Goal: Task Accomplishment & Management: Complete application form

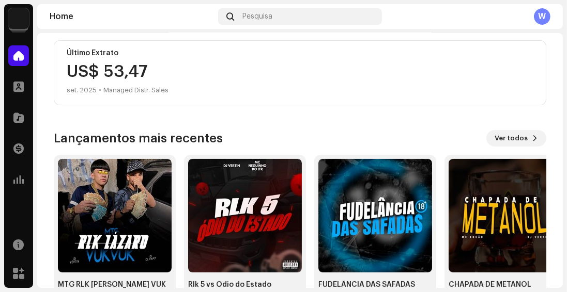
scroll to position [294, 0]
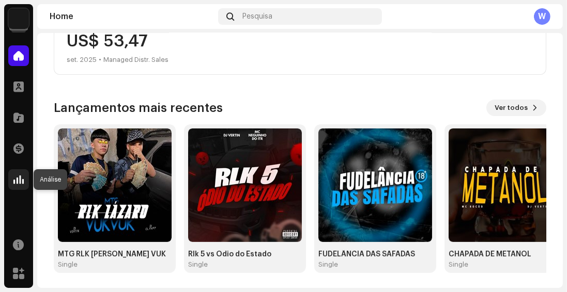
click at [13, 176] on span at bounding box center [18, 180] width 10 height 8
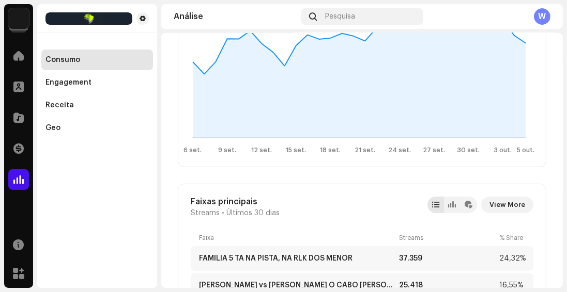
scroll to position [354, 0]
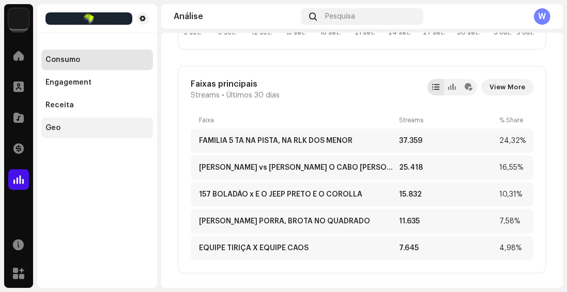
click at [65, 120] on div "Geo" at bounding box center [97, 128] width 112 height 21
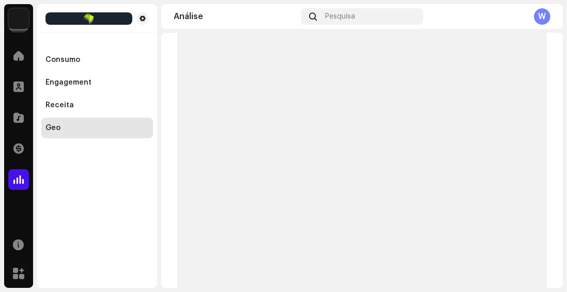
scroll to position [22, 0]
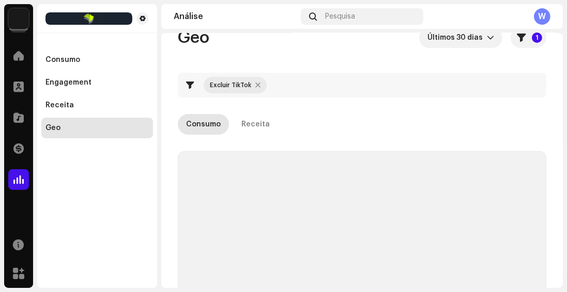
checkbox input "true"
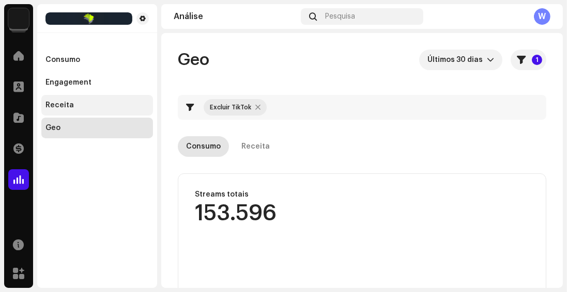
click at [63, 106] on div "Receita" at bounding box center [59, 105] width 28 height 8
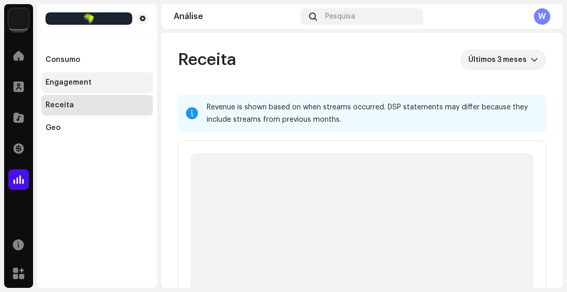
click at [63, 87] on div "Engagement" at bounding box center [97, 82] width 112 height 21
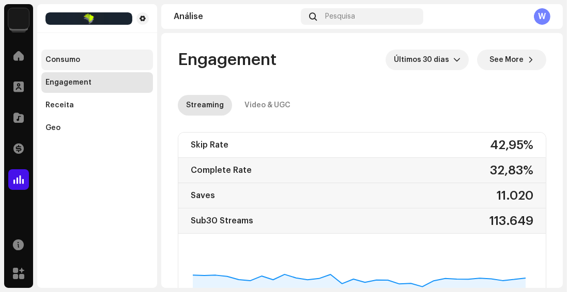
click at [57, 54] on div "Consumo" at bounding box center [97, 60] width 112 height 21
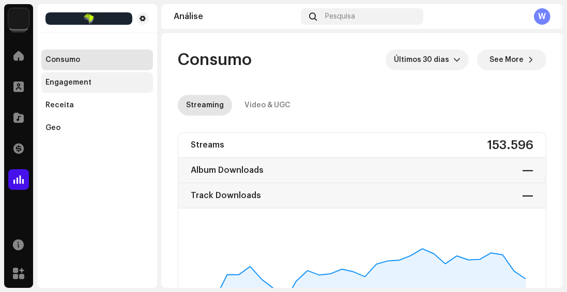
click at [61, 82] on div "Engagement" at bounding box center [68, 83] width 46 height 8
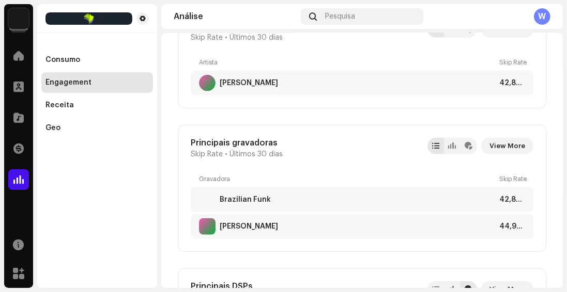
scroll to position [1003, 0]
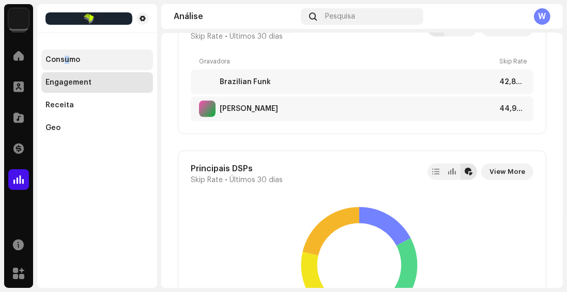
click at [66, 67] on div "Consumo" at bounding box center [97, 60] width 112 height 21
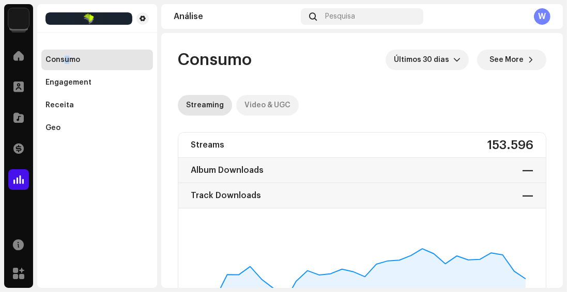
click at [253, 106] on div "Video & UGC" at bounding box center [267, 105] width 46 height 21
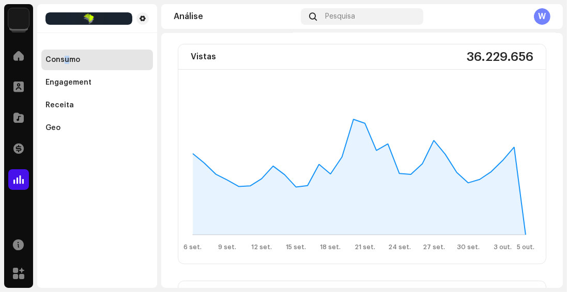
scroll to position [29, 0]
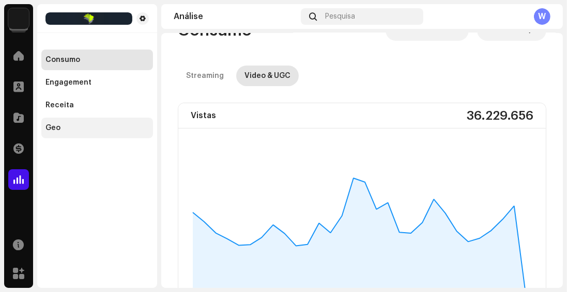
click at [61, 130] on div "Geo" at bounding box center [96, 128] width 103 height 8
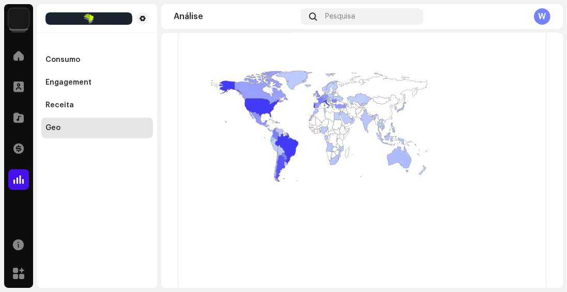
scroll to position [383, 0]
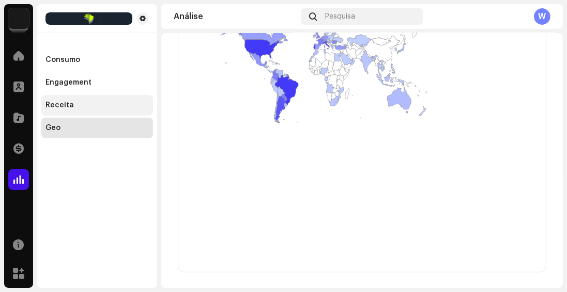
click at [67, 110] on div "Receita" at bounding box center [97, 105] width 112 height 21
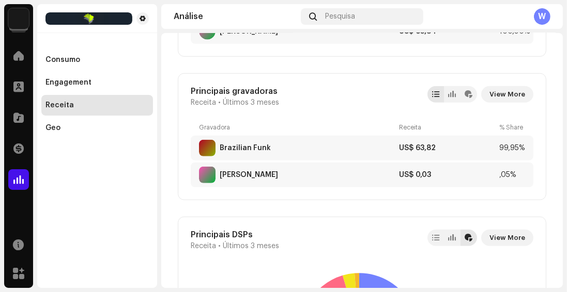
scroll to position [915, 0]
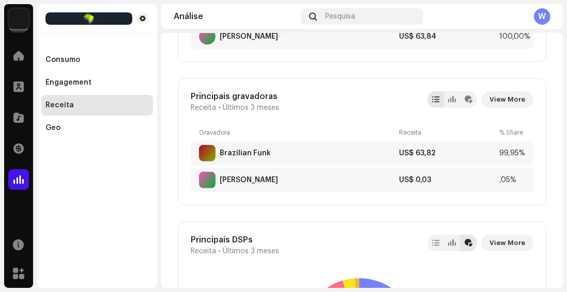
click at [68, 107] on div "Receita" at bounding box center [59, 105] width 28 height 8
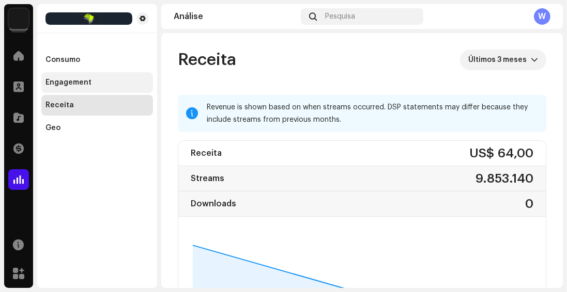
click at [75, 86] on div "Engagement" at bounding box center [68, 83] width 46 height 8
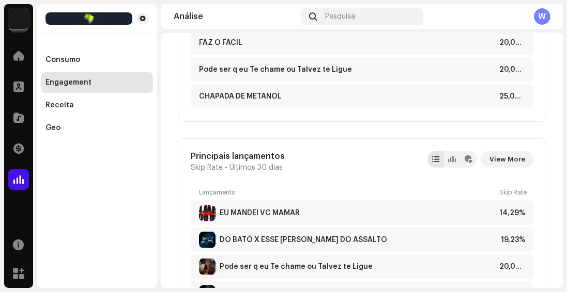
scroll to position [649, 0]
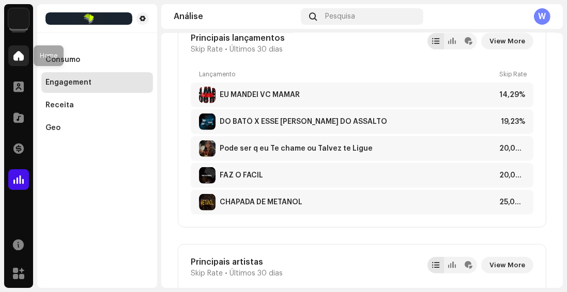
click at [15, 55] on span at bounding box center [18, 56] width 10 height 8
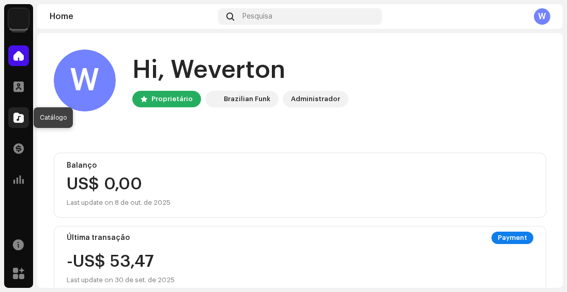
click at [13, 115] on span at bounding box center [18, 118] width 10 height 8
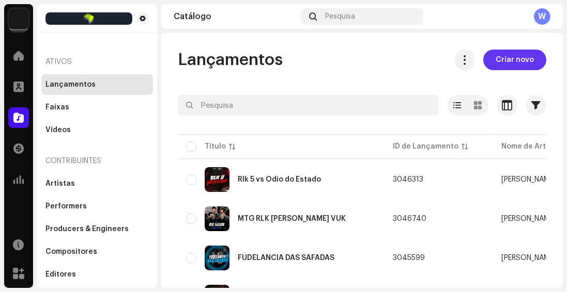
click at [509, 56] on span "Criar novo" at bounding box center [514, 60] width 38 height 21
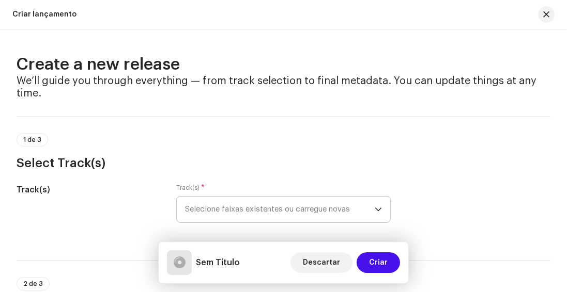
click at [257, 209] on span "Selecione faixas existentes ou carregue novas" at bounding box center [280, 210] width 190 height 26
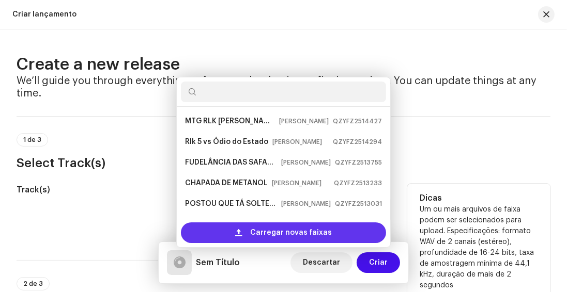
scroll to position [17, 0]
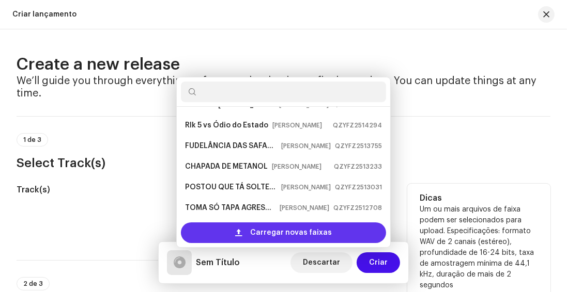
click at [271, 236] on span "Carregar novas faixas" at bounding box center [291, 233] width 82 height 21
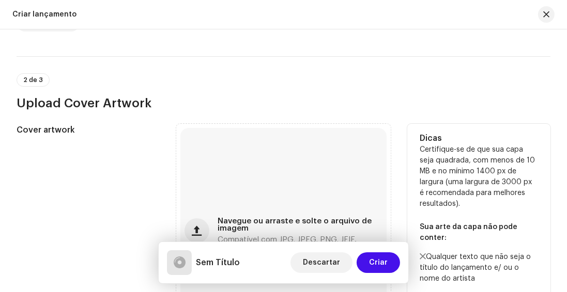
scroll to position [366, 0]
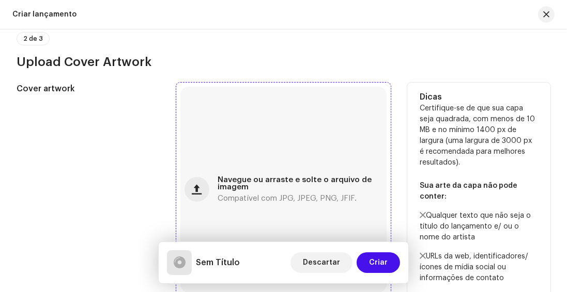
click at [257, 173] on div "Navegue ou arraste e solte o arquivo de imagem Compatível com JPG, JPEG, PNG, J…" at bounding box center [283, 190] width 206 height 206
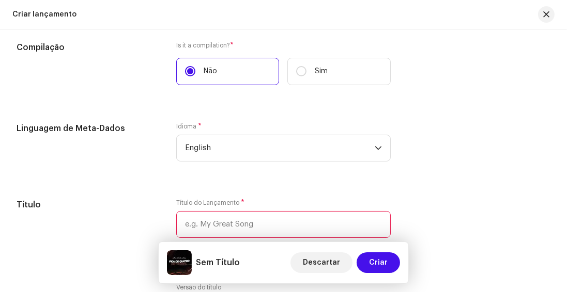
scroll to position [838, 0]
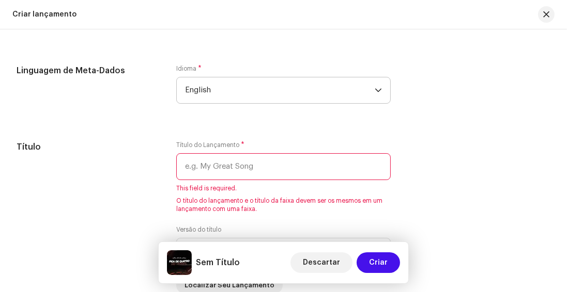
click at [215, 91] on span "English" at bounding box center [280, 90] width 190 height 26
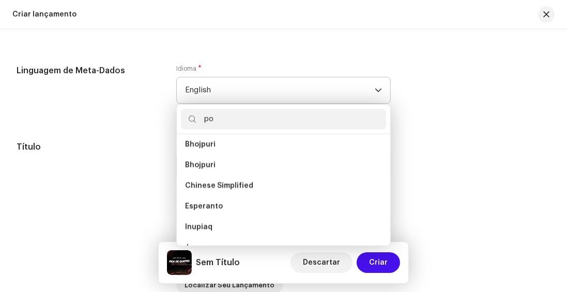
scroll to position [0, 0]
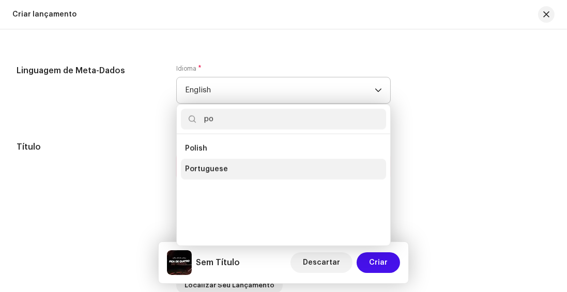
type input "po"
click at [206, 170] on span "Portuguese" at bounding box center [206, 169] width 43 height 10
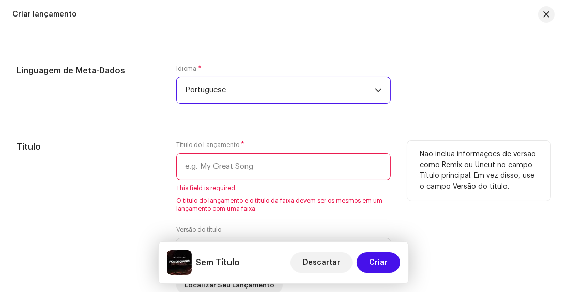
click at [200, 163] on input "text" at bounding box center [283, 166] width 214 height 27
paste input "FICA DE QUATRO NO [PERSON_NAME] [PERSON_NAME], MC [PERSON_NAME] ( [PERSON_NAME]…"
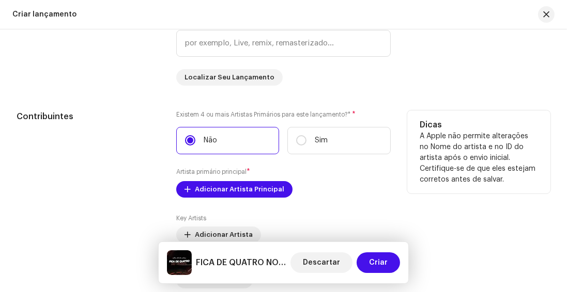
scroll to position [1133, 0]
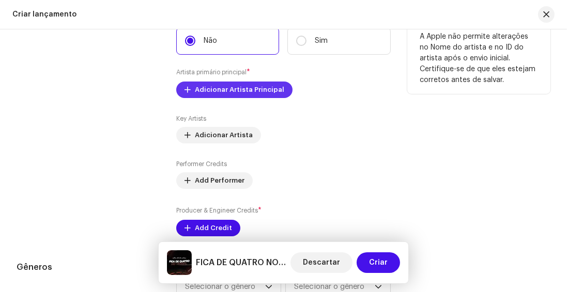
type input "FICA DE QUATRO NO [PERSON_NAME] [PERSON_NAME], MC [PERSON_NAME]"
click at [190, 92] on button "Adicionar Artista Principal" at bounding box center [234, 90] width 116 height 17
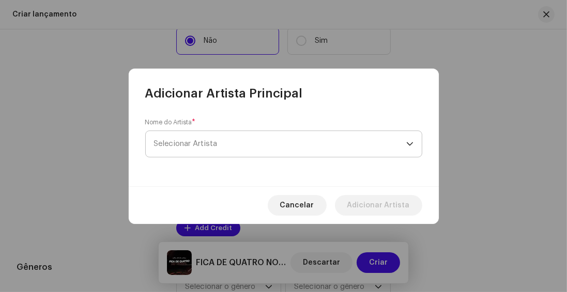
click at [183, 136] on span "Selecionar Artista" at bounding box center [280, 144] width 252 height 26
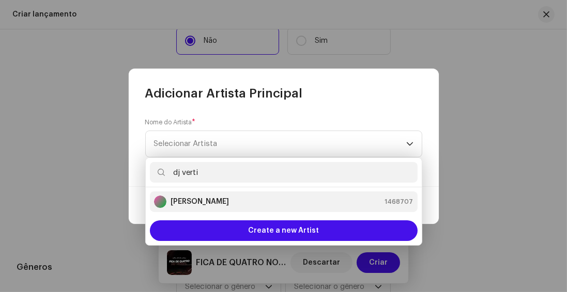
type input "dj verti"
click at [195, 200] on strong "[PERSON_NAME]" at bounding box center [199, 202] width 58 height 10
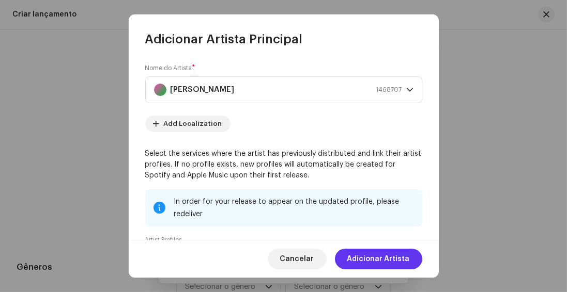
click at [364, 253] on span "Adicionar Artista" at bounding box center [378, 259] width 63 height 21
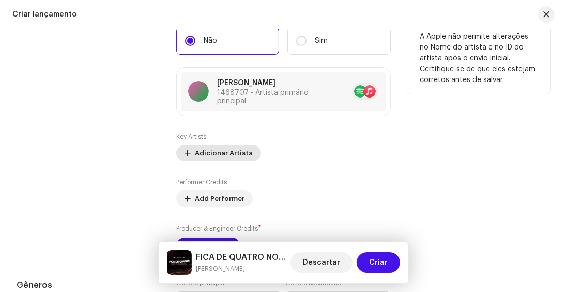
click at [209, 158] on span "Adicionar Artista" at bounding box center [224, 153] width 58 height 21
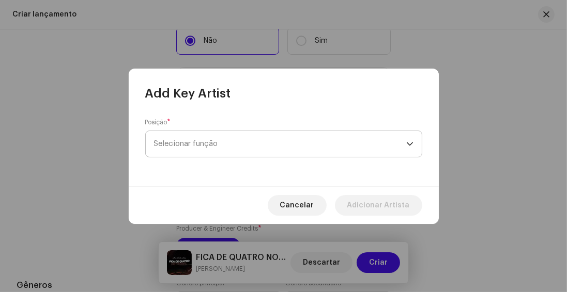
click at [207, 149] on span "Selecionar função" at bounding box center [280, 144] width 252 height 26
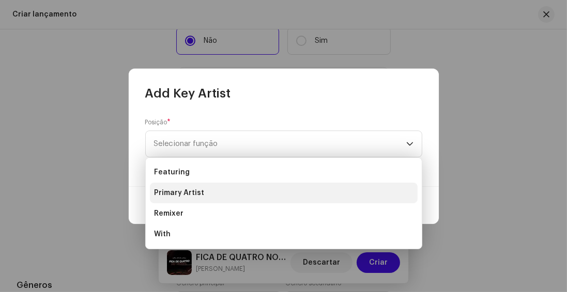
click at [208, 190] on li "Primary Artist" at bounding box center [284, 193] width 268 height 21
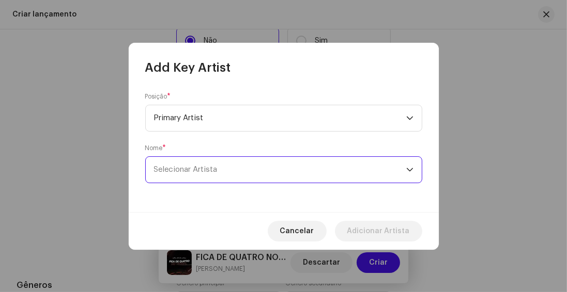
click at [196, 174] on span "Selecionar Artista" at bounding box center [280, 170] width 252 height 26
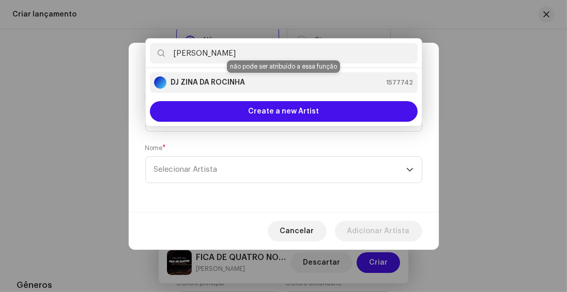
type input "[PERSON_NAME]"
click at [205, 83] on strong "DJ ZINA DA ROCINHA" at bounding box center [207, 82] width 74 height 10
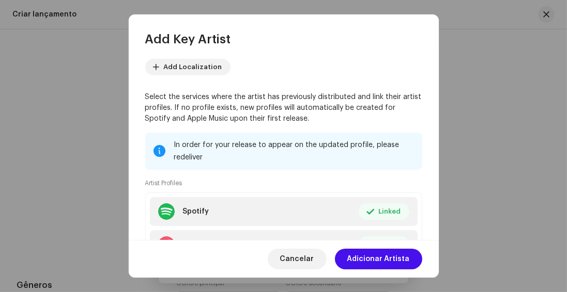
scroll to position [118, 0]
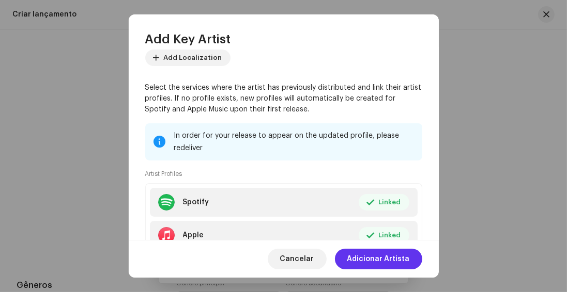
click at [356, 261] on span "Adicionar Artista" at bounding box center [378, 259] width 63 height 21
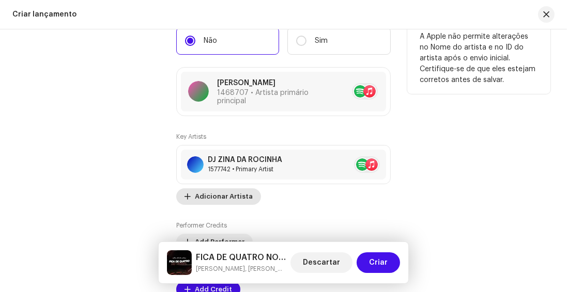
click at [217, 199] on span "Adicionar Artista" at bounding box center [224, 196] width 58 height 21
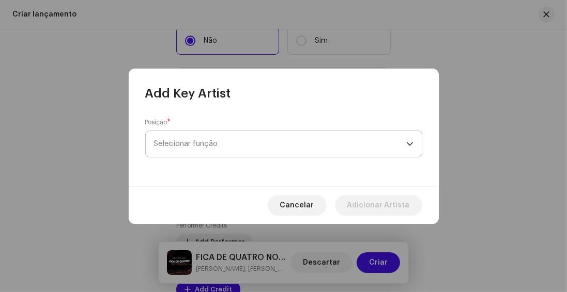
click at [208, 147] on span "Selecionar função" at bounding box center [280, 144] width 252 height 26
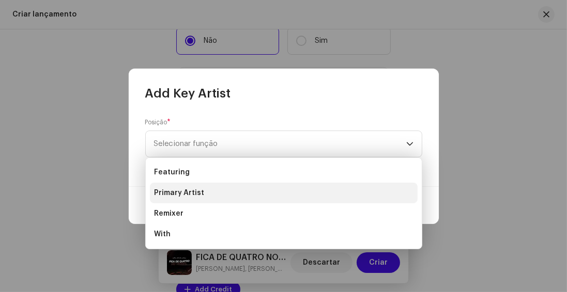
click at [202, 192] on li "Primary Artist" at bounding box center [284, 193] width 268 height 21
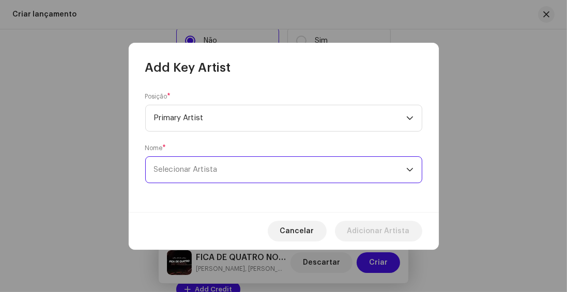
click at [193, 167] on span "Selecionar Artista" at bounding box center [186, 170] width 64 height 8
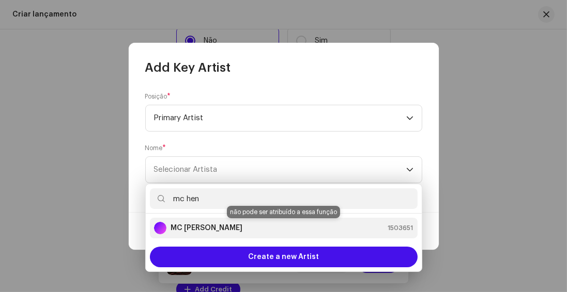
type input "mc hen"
click at [199, 228] on strong "MC [PERSON_NAME]" at bounding box center [206, 228] width 72 height 10
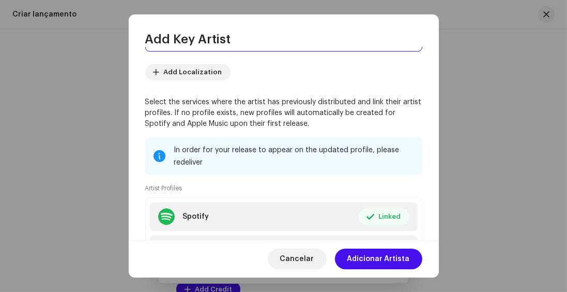
scroll to position [147, 0]
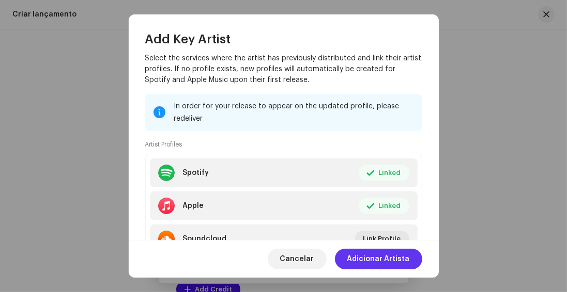
click at [385, 259] on span "Adicionar Artista" at bounding box center [378, 259] width 63 height 21
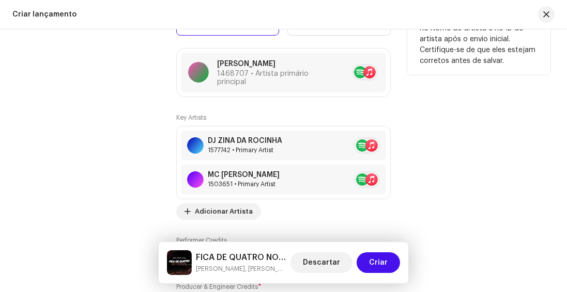
scroll to position [1163, 0]
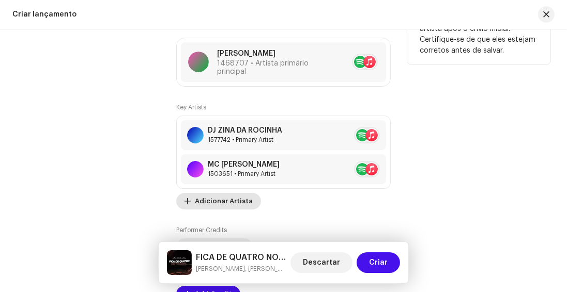
click at [225, 206] on span "Adicionar Artista" at bounding box center [224, 201] width 58 height 21
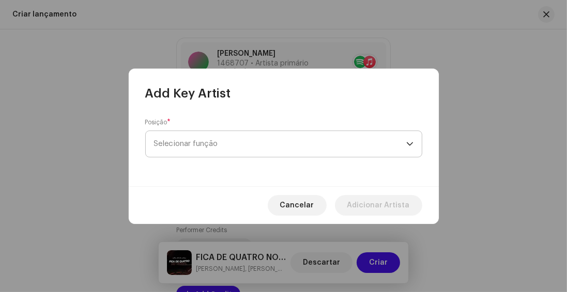
click at [212, 135] on span "Selecionar função" at bounding box center [280, 144] width 252 height 26
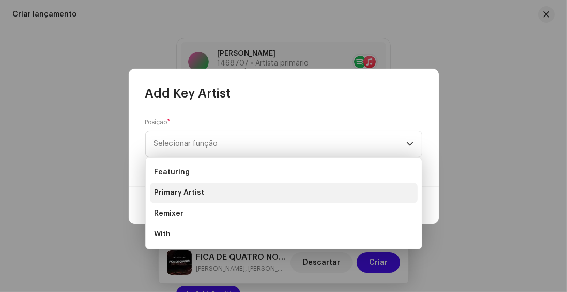
click at [193, 193] on span "Primary Artist" at bounding box center [179, 193] width 50 height 10
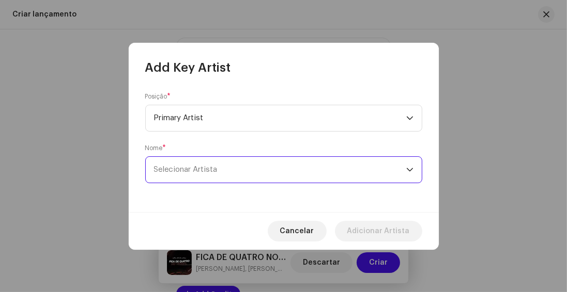
click at [195, 174] on span "Selecionar Artista" at bounding box center [186, 170] width 64 height 8
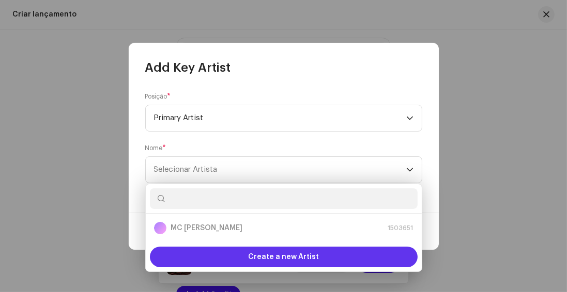
click at [251, 258] on span "Create a new Artist" at bounding box center [283, 257] width 71 height 21
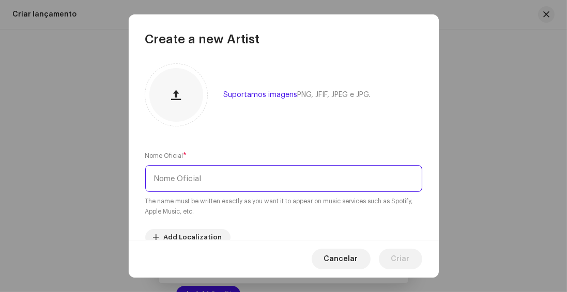
click at [176, 171] on input "text" at bounding box center [283, 178] width 277 height 27
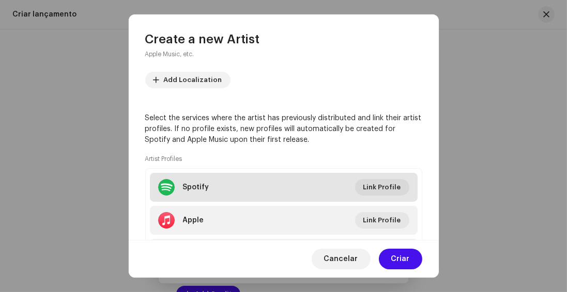
scroll to position [177, 0]
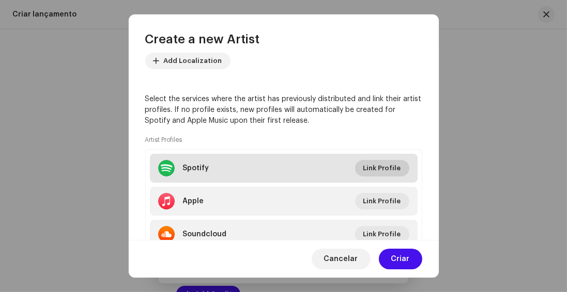
type input "MC [PERSON_NAME]"
click at [364, 169] on span "Link Profile" at bounding box center [382, 168] width 38 height 21
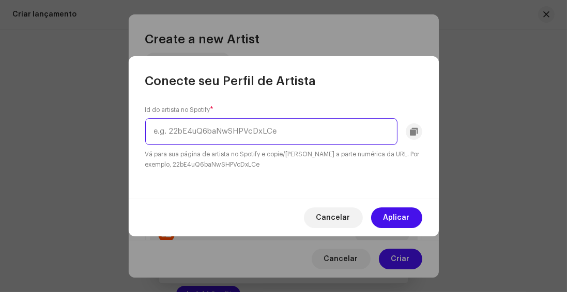
click at [195, 134] on input "text" at bounding box center [271, 131] width 252 height 27
paste input "[URL][DOMAIN_NAME]"
drag, startPoint x: 179, startPoint y: 128, endPoint x: 79, endPoint y: 128, distance: 99.7
click at [79, 128] on div "Conecte seu Perfil de Artista Id do artista no Spotify * [URL][DOMAIN_NAME] Vá …" at bounding box center [283, 146] width 567 height 292
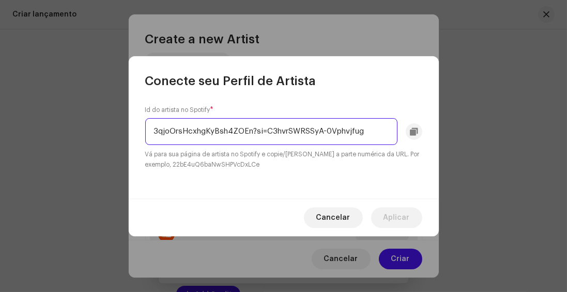
drag, startPoint x: 254, startPoint y: 130, endPoint x: 439, endPoint y: 145, distance: 185.5
click at [439, 145] on div "Conecte seu Perfil de Artista Id do artista no Spotify * 3qjoOrsHcxhgKyBsh4ZOEn…" at bounding box center [283, 146] width 567 height 292
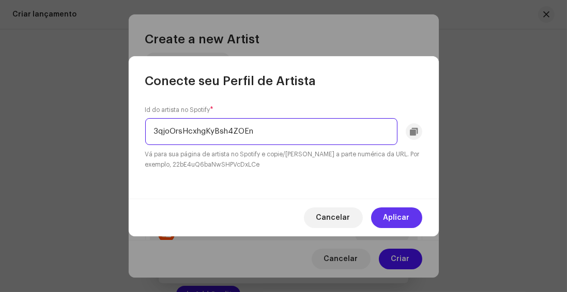
type input "3qjoOrsHcxhgKyBsh4ZOEn"
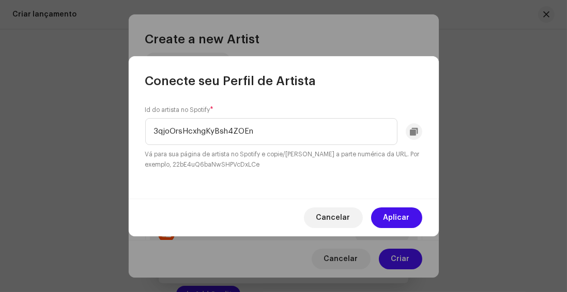
click at [387, 215] on span "Aplicar" at bounding box center [396, 218] width 26 height 21
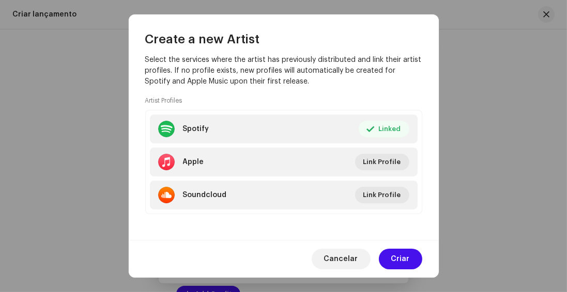
scroll to position [218, 0]
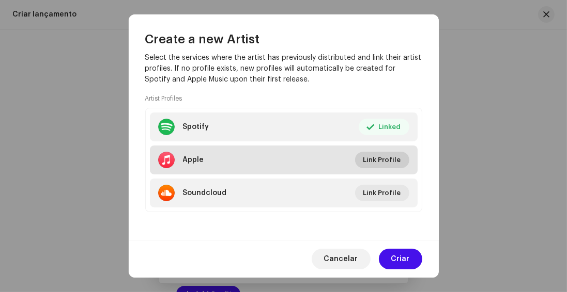
click at [372, 157] on span "Link Profile" at bounding box center [382, 160] width 38 height 21
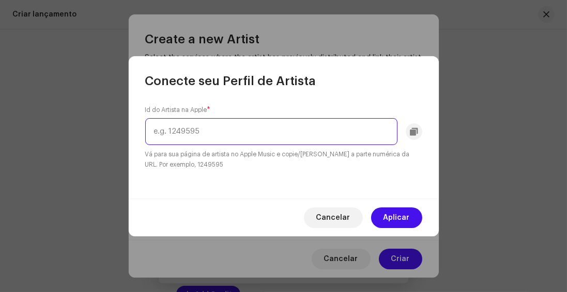
click at [258, 124] on input "text" at bounding box center [271, 131] width 252 height 27
paste input "[URL][DOMAIN_NAME][PERSON_NAME]"
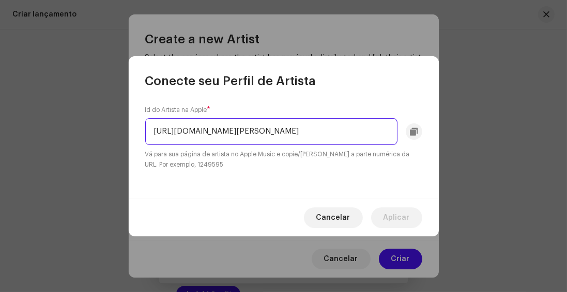
drag, startPoint x: 339, startPoint y: 131, endPoint x: 44, endPoint y: 130, distance: 295.0
click at [44, 130] on div "Conecte seu Perfil de Artista Id do Artista na Apple * [URL][DOMAIN_NAME][PERSO…" at bounding box center [283, 146] width 567 height 292
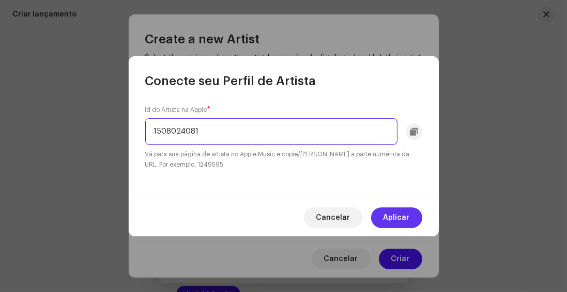
type input "1508024081"
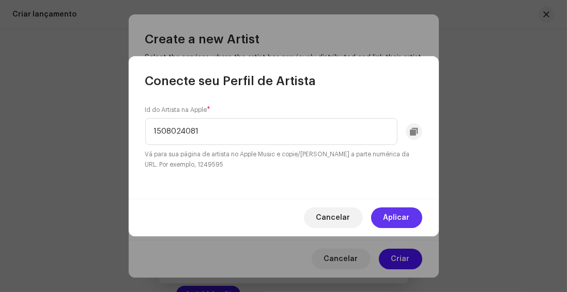
click at [404, 219] on span "Aplicar" at bounding box center [396, 218] width 26 height 21
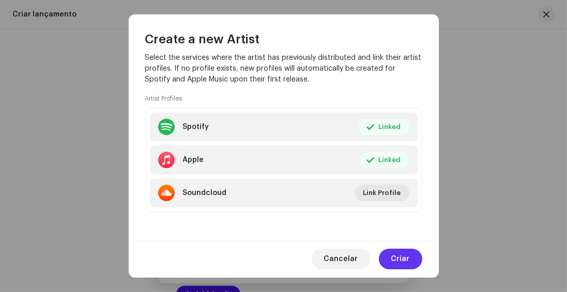
click at [398, 257] on span "Criar" at bounding box center [400, 259] width 19 height 21
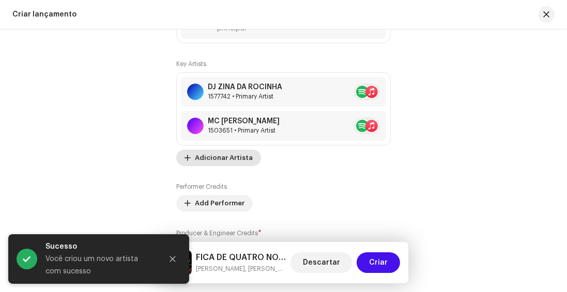
scroll to position [1222, 0]
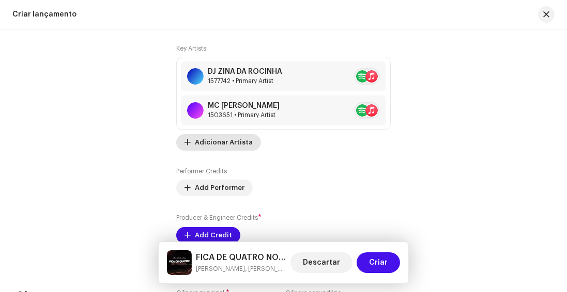
click at [203, 146] on span "Adicionar Artista" at bounding box center [224, 142] width 58 height 21
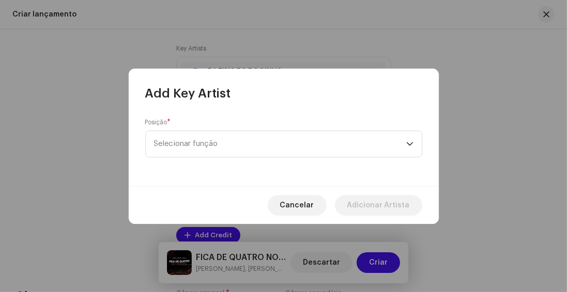
click at [203, 146] on span "Selecionar função" at bounding box center [280, 144] width 252 height 26
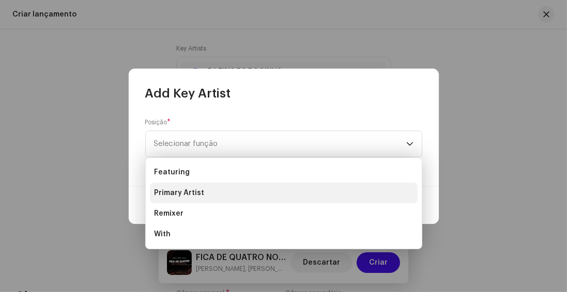
click at [183, 190] on span "Primary Artist" at bounding box center [179, 193] width 50 height 10
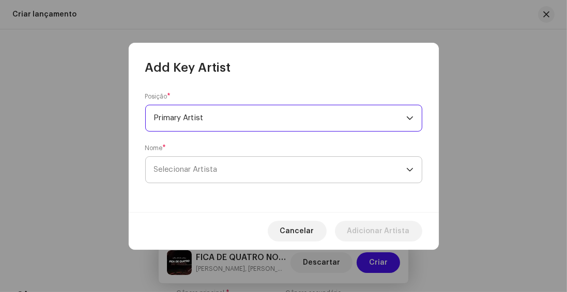
click at [183, 161] on span "Selecionar Artista" at bounding box center [280, 170] width 252 height 26
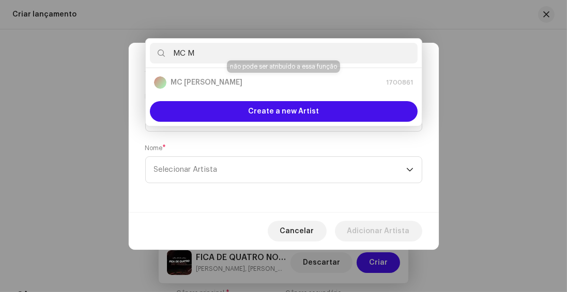
type input "MC M"
click at [209, 80] on div "MC MENOR THALIS 1700861" at bounding box center [283, 82] width 259 height 12
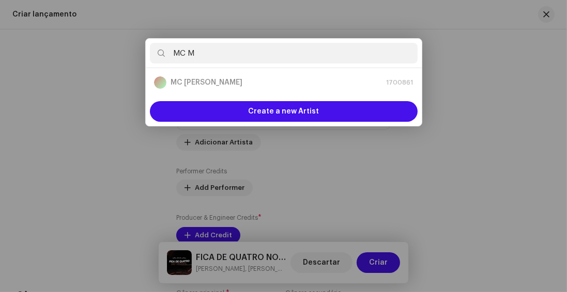
click at [520, 117] on div "Add Key Artist Posição * Primary Artist Nome * Selecionar Artista Cancelar Adic…" at bounding box center [283, 146] width 567 height 292
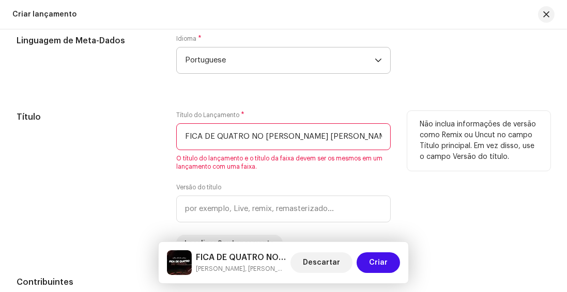
scroll to position [0, 35]
drag, startPoint x: 294, startPoint y: 138, endPoint x: 414, endPoint y: 146, distance: 120.6
click at [414, 146] on div "Título Título do Lançamento * FICA DE QUATRO NO [PERSON_NAME] [PERSON_NAME], MC…" at bounding box center [284, 181] width 534 height 141
type input "FICA DE QUATRO NO VIDIGAL"
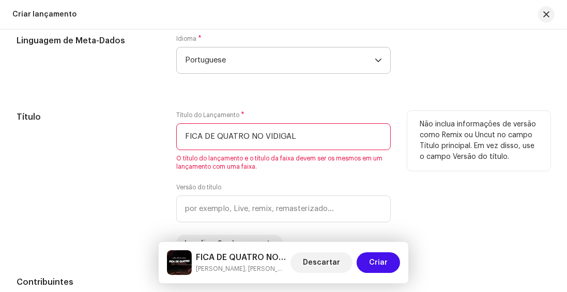
click at [104, 182] on div "Título" at bounding box center [88, 181] width 143 height 141
drag, startPoint x: 294, startPoint y: 141, endPoint x: 143, endPoint y: 131, distance: 151.7
click at [143, 131] on div "Título Título do Lançamento * FICA DE QUATRO NO VIDIGAL O título do lançamento …" at bounding box center [284, 181] width 534 height 141
click at [143, 131] on div "Título" at bounding box center [88, 181] width 143 height 141
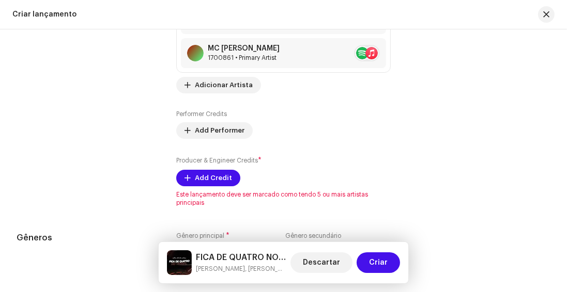
scroll to position [1399, 0]
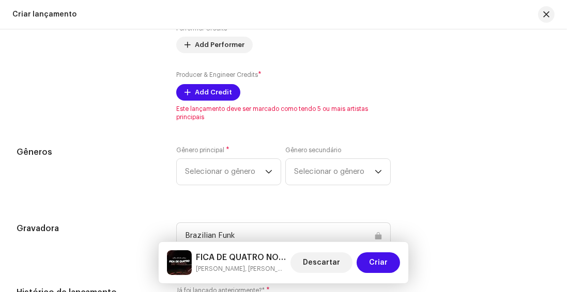
click at [196, 85] on div "Producer & Engineer Credits * Add Credit" at bounding box center [283, 85] width 214 height 31
click at [189, 97] on button "Add Credit" at bounding box center [208, 92] width 64 height 17
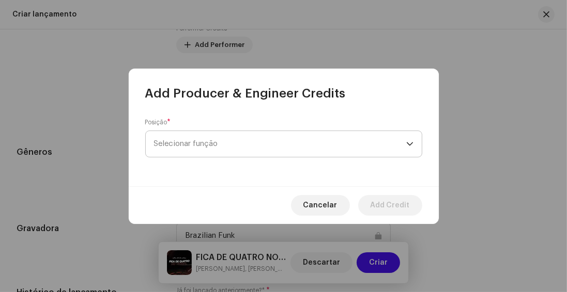
click at [182, 144] on span "Selecionar função" at bounding box center [280, 144] width 252 height 26
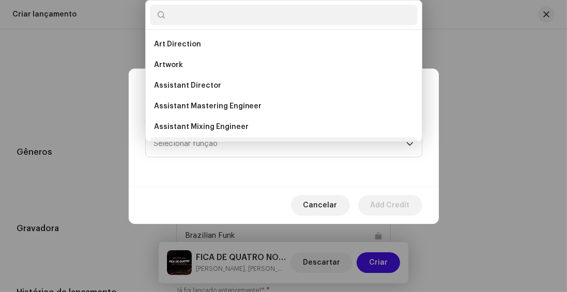
scroll to position [17, 0]
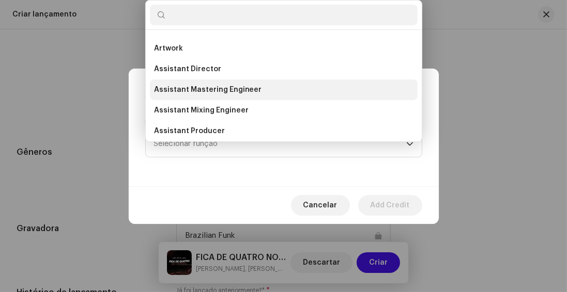
click at [180, 88] on span "Assistant Mastering Engineer" at bounding box center [208, 90] width 108 height 10
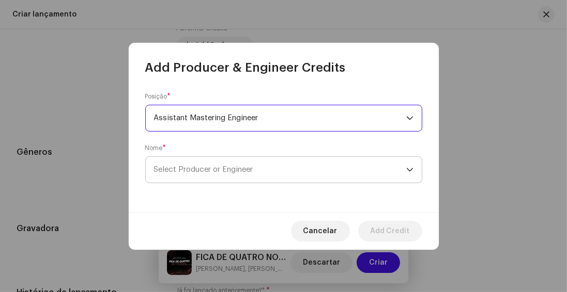
click at [180, 172] on span "Select Producer or Engineer" at bounding box center [203, 170] width 99 height 8
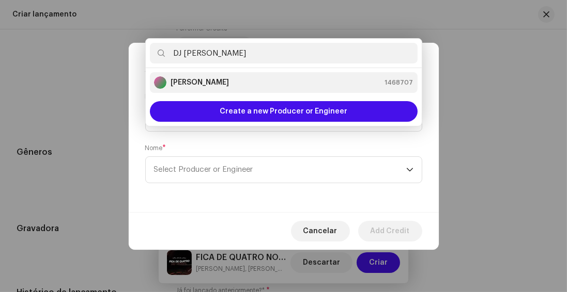
type input "DJ [PERSON_NAME]"
click at [175, 83] on strong "[PERSON_NAME]" at bounding box center [199, 82] width 58 height 10
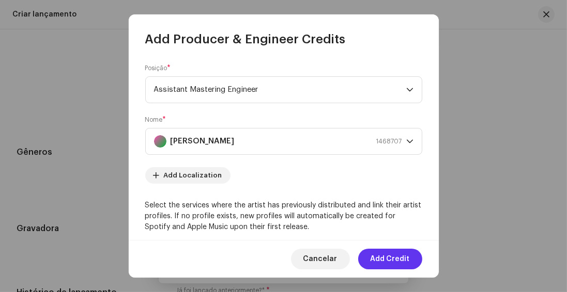
click at [375, 259] on span "Add Credit" at bounding box center [389, 259] width 39 height 21
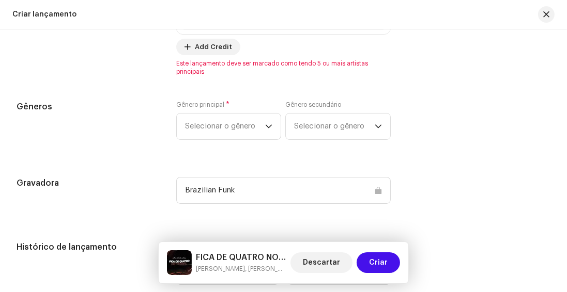
scroll to position [1428, 0]
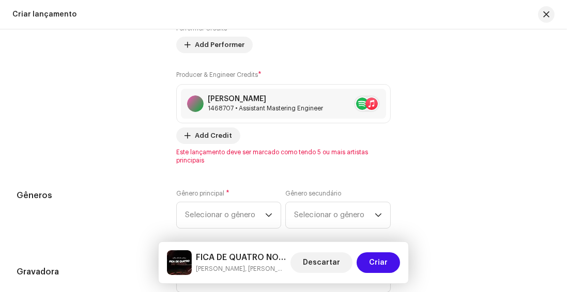
scroll to position [1399, 0]
click at [186, 135] on span at bounding box center [187, 136] width 6 height 8
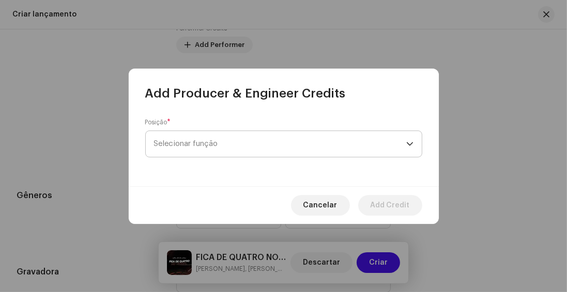
click at [186, 147] on span "Selecionar função" at bounding box center [280, 144] width 252 height 26
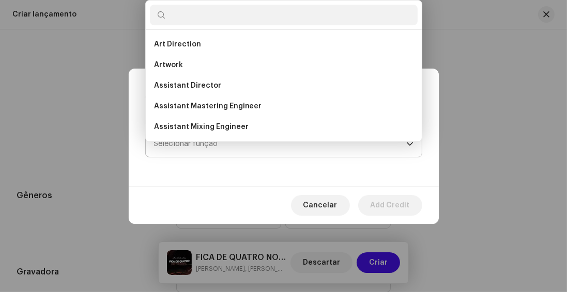
scroll to position [17, 0]
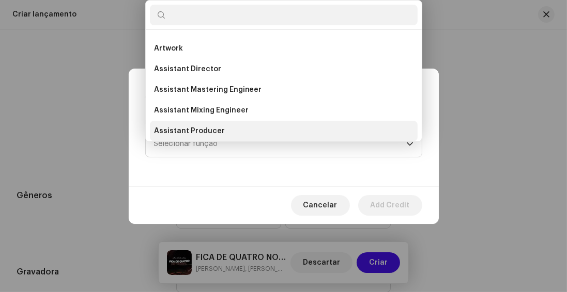
click at [192, 130] on span "Assistant Producer" at bounding box center [189, 131] width 71 height 10
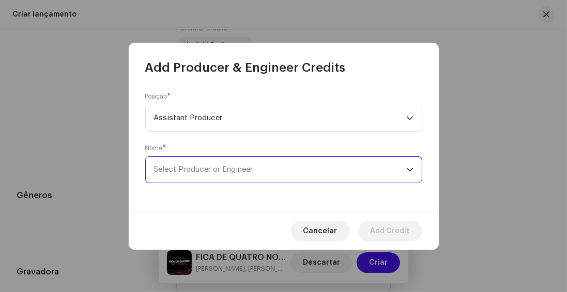
click at [192, 168] on span "Select Producer or Engineer" at bounding box center [203, 170] width 99 height 8
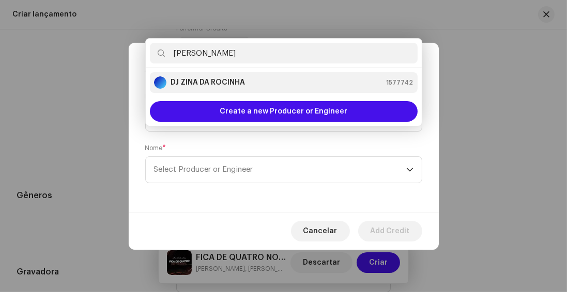
type input "[PERSON_NAME]"
click at [197, 86] on strong "DJ ZINA DA ROCINHA" at bounding box center [207, 82] width 74 height 10
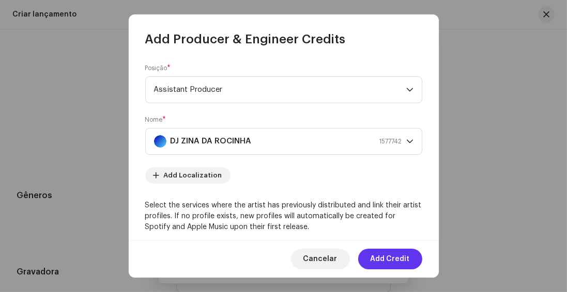
click at [377, 264] on span "Add Credit" at bounding box center [389, 259] width 39 height 21
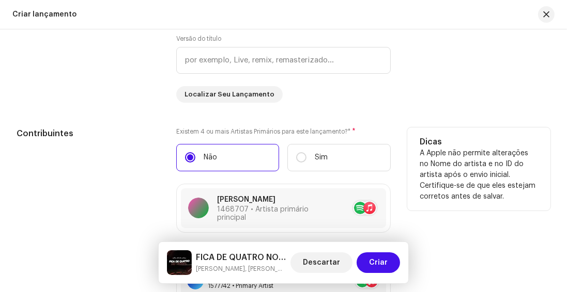
scroll to position [1015, 0]
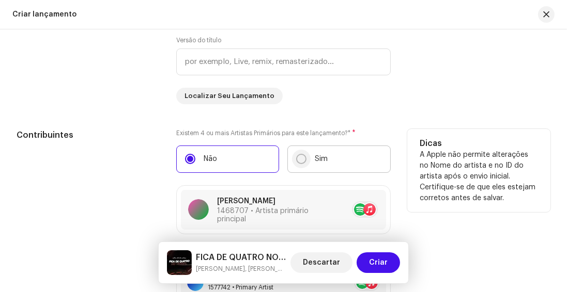
click at [298, 164] on input "Sim" at bounding box center [301, 159] width 10 height 10
radio input "true"
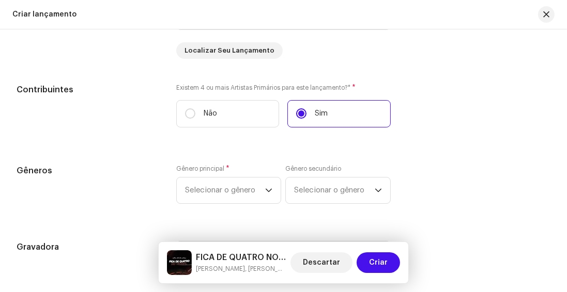
scroll to position [1040, 0]
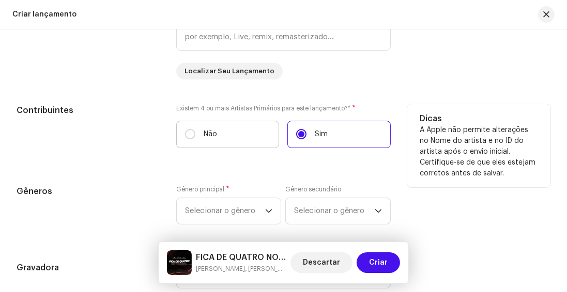
click at [258, 148] on label "Não" at bounding box center [227, 134] width 103 height 27
click at [195, 139] on input "Não" at bounding box center [190, 134] width 10 height 10
radio input "true"
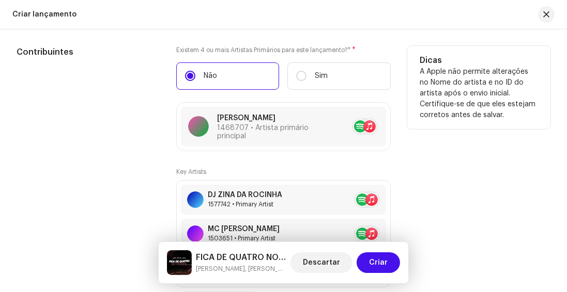
scroll to position [1099, 0]
click at [308, 77] on label "Sim" at bounding box center [338, 75] width 103 height 27
click at [306, 77] on input "Sim" at bounding box center [301, 75] width 10 height 10
radio input "true"
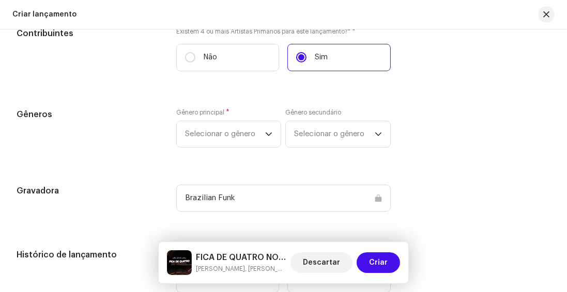
scroll to position [1158, 0]
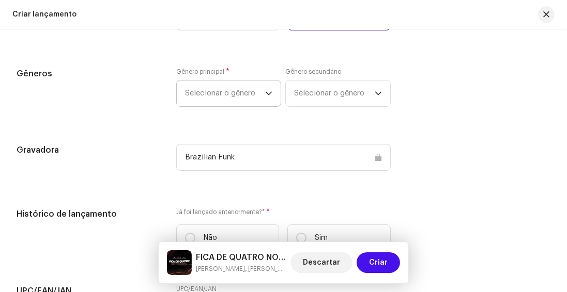
click at [226, 102] on span "Selecionar o gênero" at bounding box center [225, 94] width 81 height 26
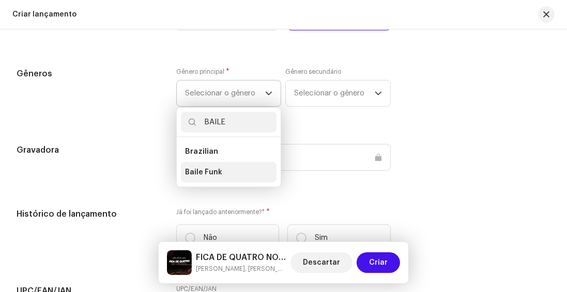
type input "BAILE"
click at [204, 178] on span "Baile Funk" at bounding box center [203, 172] width 37 height 10
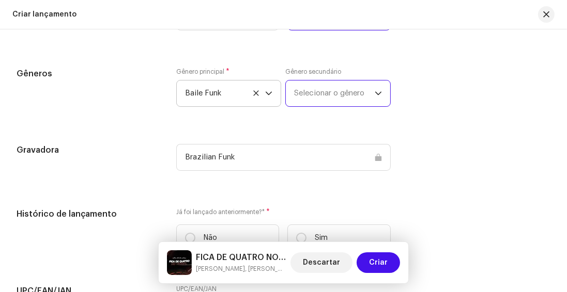
click at [317, 95] on span "Selecionar o gênero" at bounding box center [334, 94] width 81 height 26
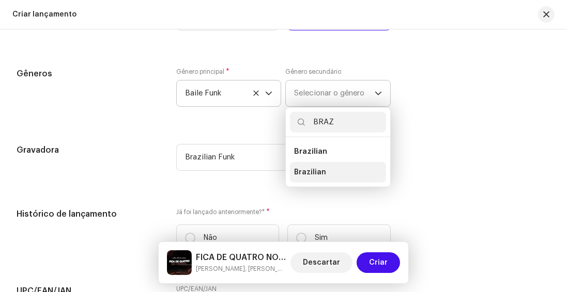
type input "BRAZ"
click at [299, 177] on span "Brazilian" at bounding box center [310, 172] width 32 height 10
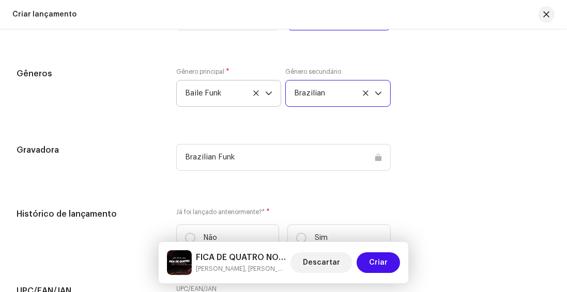
scroll to position [1217, 0]
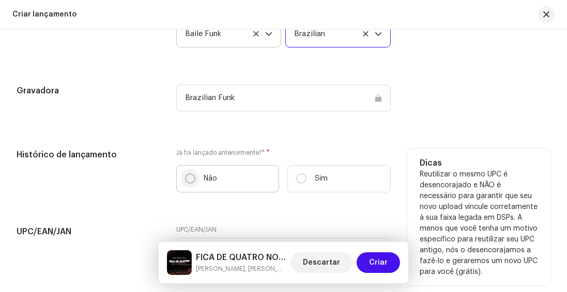
click at [186, 184] on input "Não" at bounding box center [190, 179] width 10 height 10
radio input "true"
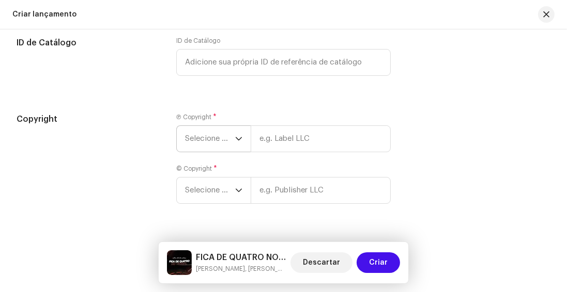
click at [209, 141] on span "Selecione o ano" at bounding box center [210, 139] width 50 height 26
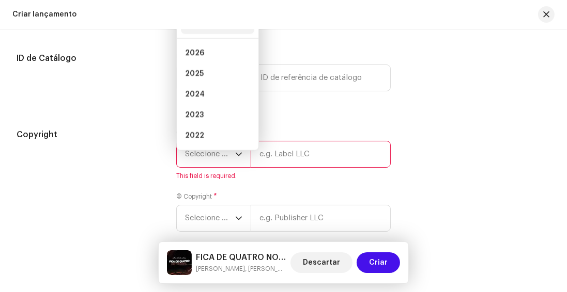
scroll to position [17, 0]
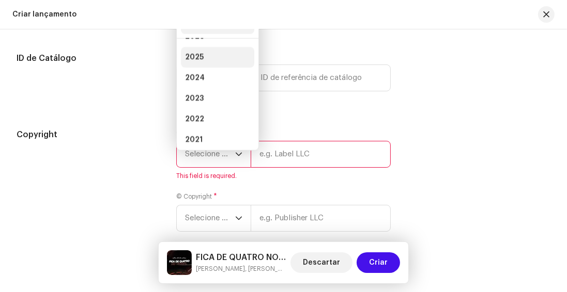
click at [201, 63] on li "2025" at bounding box center [217, 57] width 73 height 21
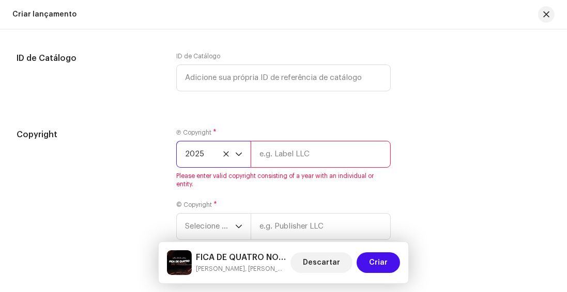
click at [279, 163] on input "text" at bounding box center [321, 154] width 140 height 27
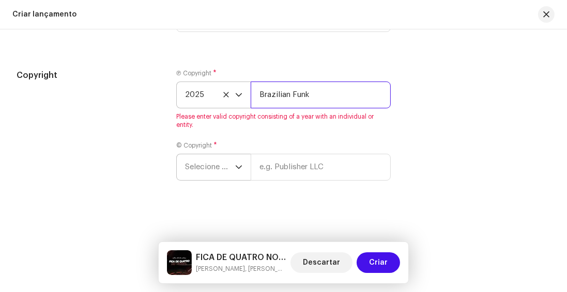
type input "Brazilian Funk"
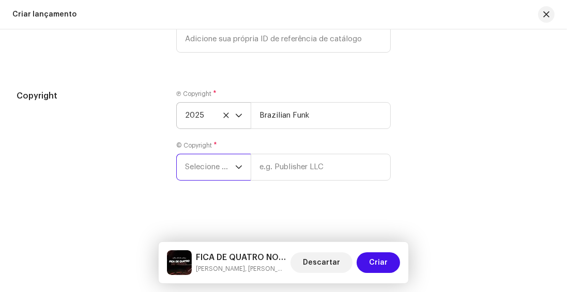
click at [219, 161] on span "Selecione o ano" at bounding box center [210, 167] width 50 height 26
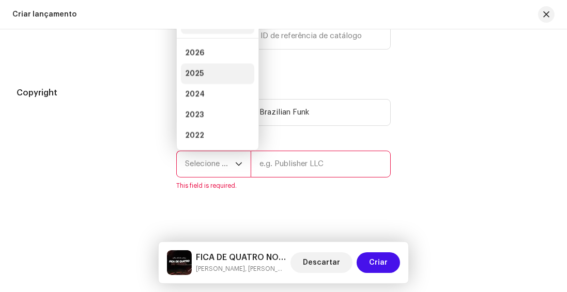
click at [192, 79] on span "2025" at bounding box center [194, 74] width 19 height 10
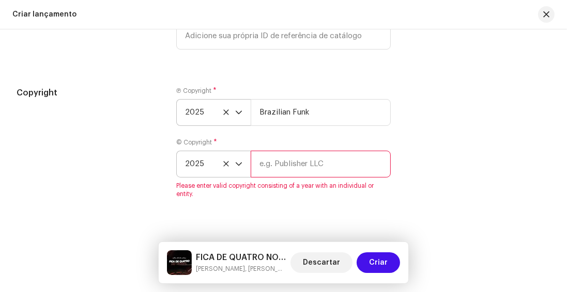
click at [272, 173] on input "text" at bounding box center [321, 164] width 140 height 27
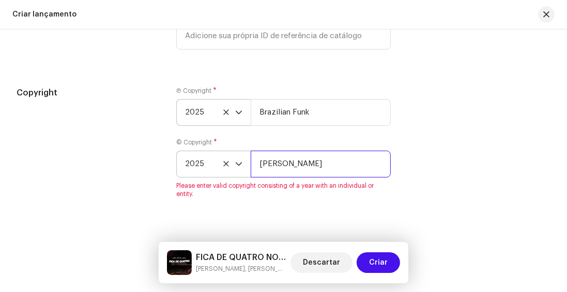
type input "[PERSON_NAME]"
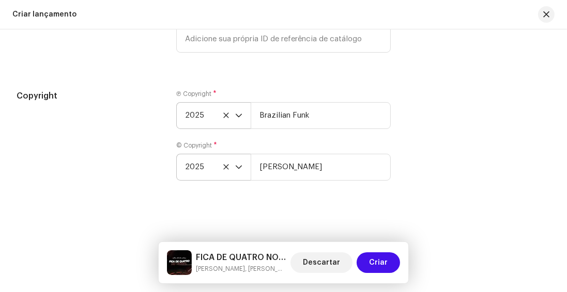
click at [143, 187] on div "Copyright" at bounding box center [88, 141] width 143 height 103
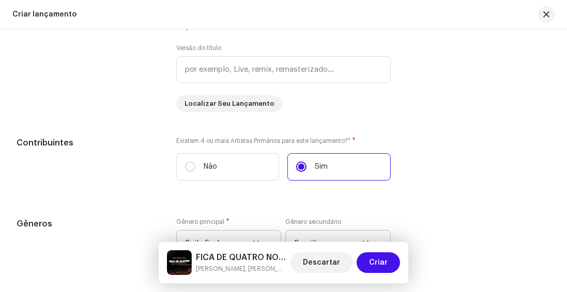
scroll to position [978, 0]
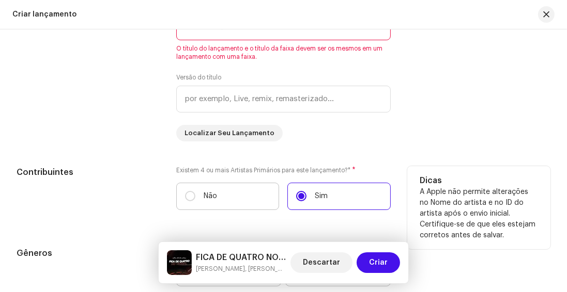
click at [209, 202] on p "Não" at bounding box center [210, 196] width 13 height 11
click at [195, 201] on input "Não" at bounding box center [190, 196] width 10 height 10
radio input "true"
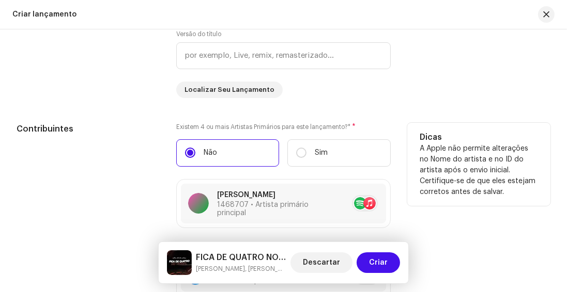
scroll to position [1007, 0]
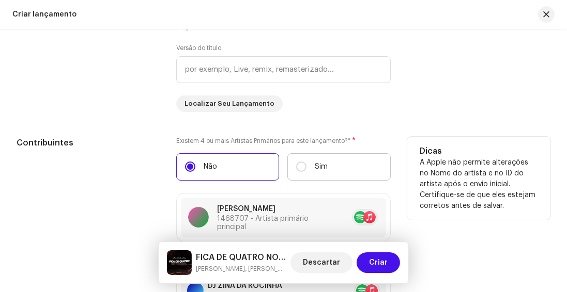
click at [291, 170] on label "Sim" at bounding box center [338, 166] width 103 height 27
click at [296, 170] on input "Sim" at bounding box center [301, 167] width 10 height 10
radio input "true"
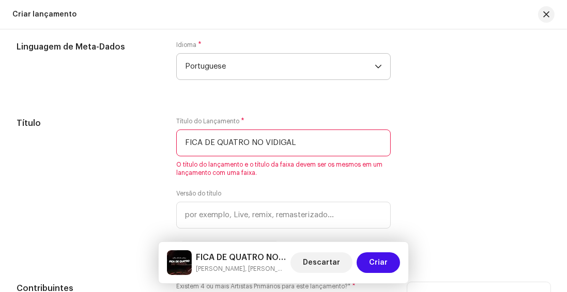
scroll to position [860, 0]
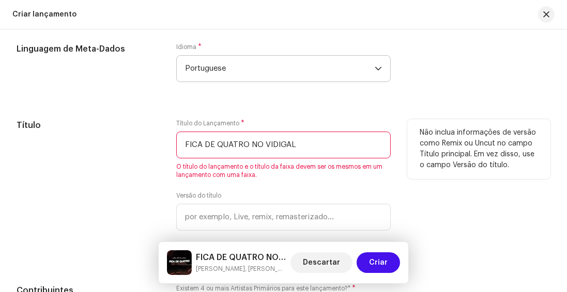
drag, startPoint x: 296, startPoint y: 151, endPoint x: 101, endPoint y: 139, distance: 195.2
click at [101, 139] on div "Título Título do Lançamento * FICA DE QUATRO NO VIDIGAL O título do lançamento …" at bounding box center [284, 189] width 534 height 141
click at [101, 139] on div "Título" at bounding box center [88, 189] width 143 height 141
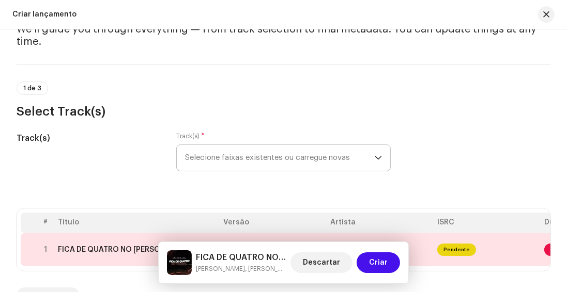
scroll to position [122, 0]
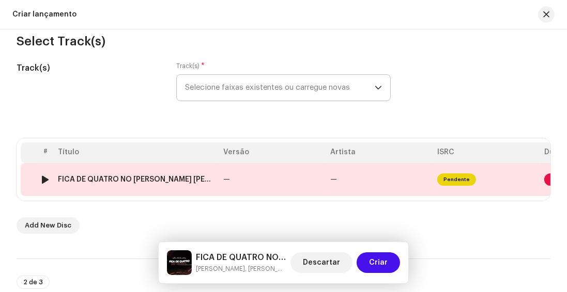
click at [457, 175] on span "Pendente" at bounding box center [456, 180] width 39 height 12
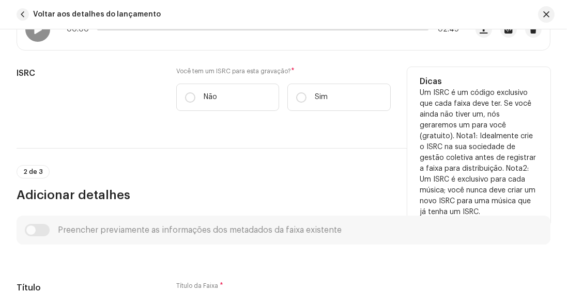
scroll to position [236, 0]
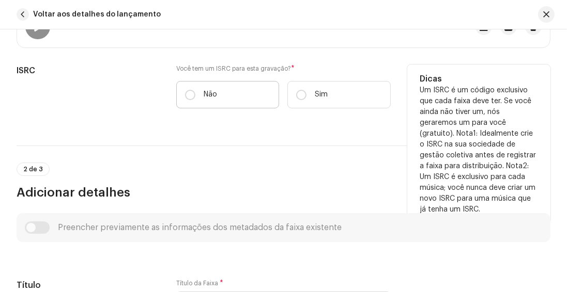
click at [205, 92] on p "Não" at bounding box center [210, 94] width 13 height 11
click at [195, 92] on input "Não" at bounding box center [190, 95] width 10 height 10
radio input "true"
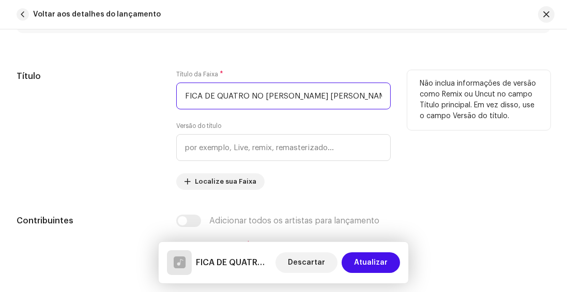
scroll to position [0, 195]
drag, startPoint x: 290, startPoint y: 92, endPoint x: 536, endPoint y: 103, distance: 246.2
click at [536, 103] on div "Título Título da Faixa * FICA DE QUATRO NO [PERSON_NAME] [PERSON_NAME], MC [PER…" at bounding box center [284, 130] width 534 height 120
type input "FICA DE QUATRO NO VIDIGAL"
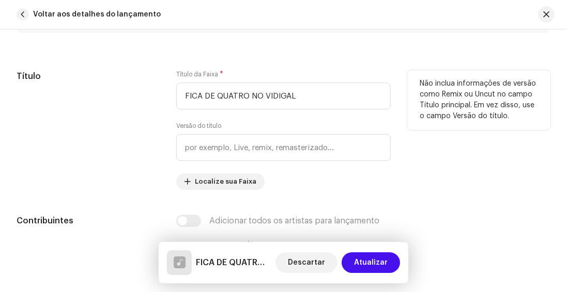
click at [123, 142] on div "Título" at bounding box center [88, 130] width 143 height 120
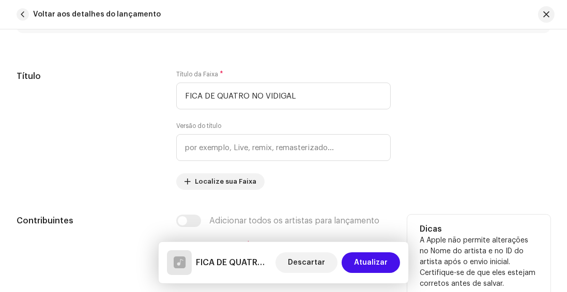
scroll to position [590, 0]
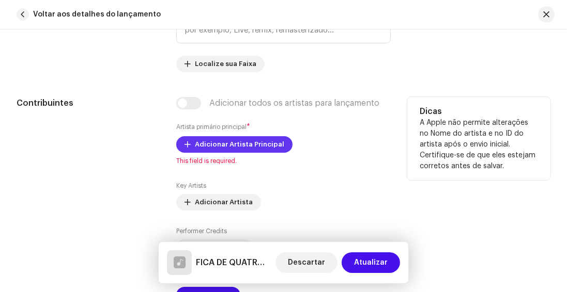
click at [205, 143] on span "Adicionar Artista Principal" at bounding box center [239, 144] width 89 height 21
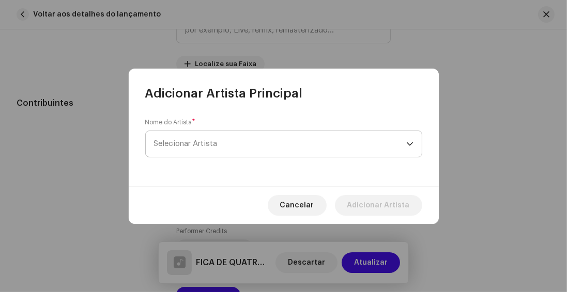
click at [193, 145] on span "Selecionar Artista" at bounding box center [186, 144] width 64 height 8
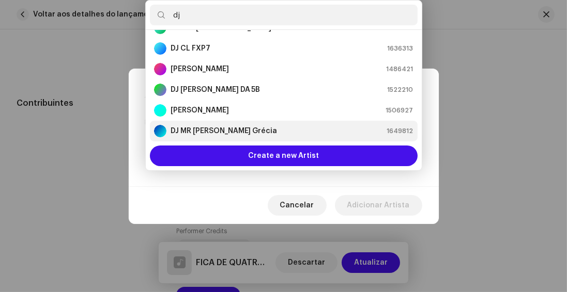
scroll to position [0, 0]
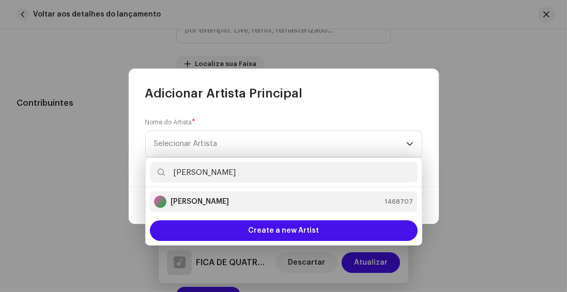
type input "[PERSON_NAME]"
click at [186, 207] on div "[PERSON_NAME]" at bounding box center [191, 202] width 75 height 12
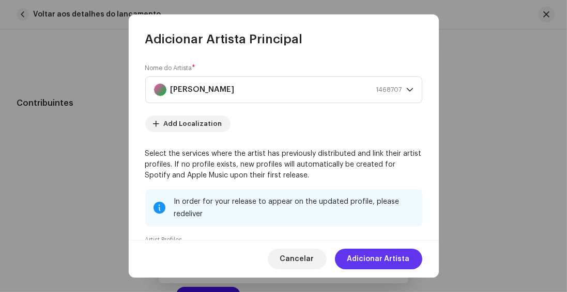
click at [369, 264] on span "Adicionar Artista" at bounding box center [378, 259] width 63 height 21
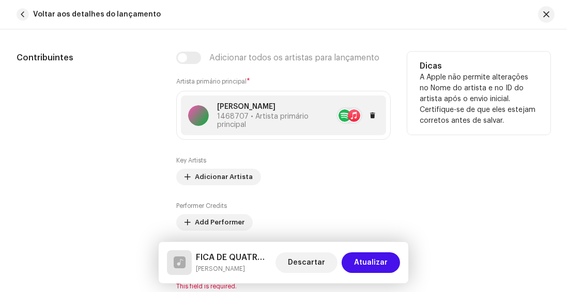
scroll to position [649, 0]
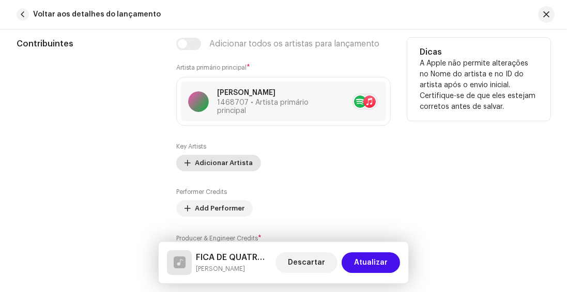
click at [236, 166] on span "Adicionar Artista" at bounding box center [224, 163] width 58 height 21
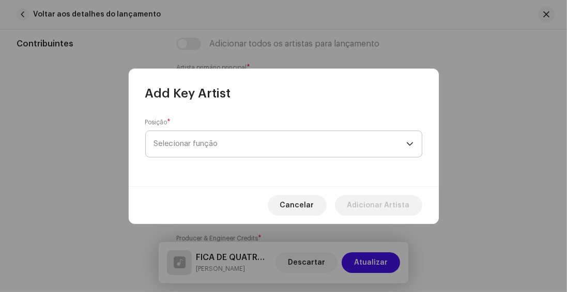
click at [215, 145] on span "Selecionar função" at bounding box center [280, 144] width 252 height 26
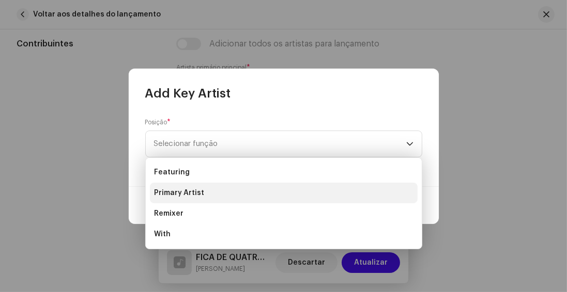
click at [201, 193] on li "Primary Artist" at bounding box center [284, 193] width 268 height 21
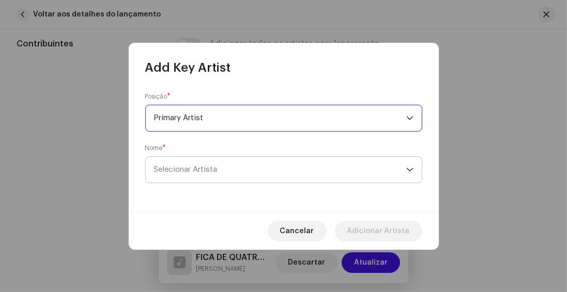
click at [195, 175] on span "Selecionar Artista" at bounding box center [280, 170] width 252 height 26
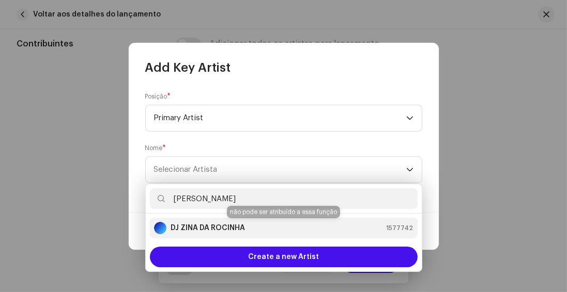
type input "[PERSON_NAME]"
click at [201, 224] on strong "DJ ZINA DA ROCINHA" at bounding box center [207, 228] width 74 height 10
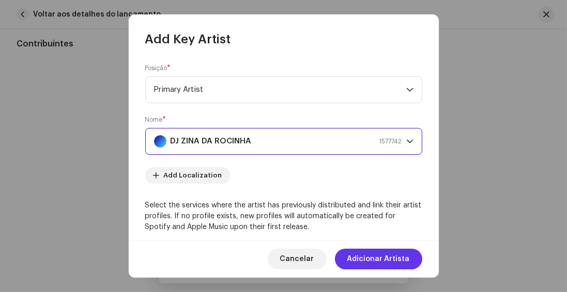
click at [379, 259] on span "Adicionar Artista" at bounding box center [378, 259] width 63 height 21
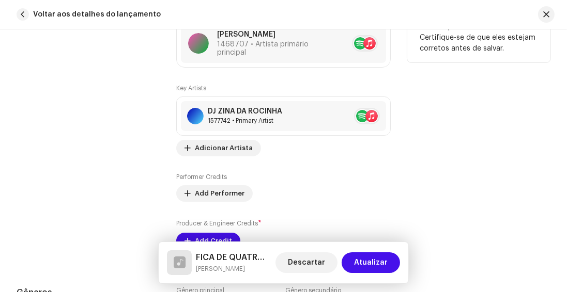
scroll to position [708, 0]
click at [198, 150] on span "Adicionar Artista" at bounding box center [224, 147] width 58 height 21
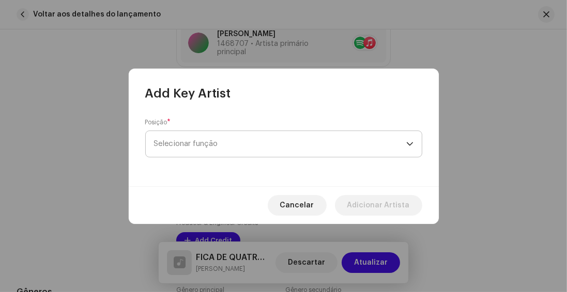
click at [195, 141] on span "Selecionar função" at bounding box center [280, 144] width 252 height 26
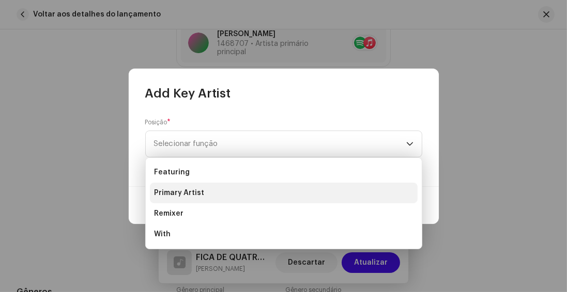
click at [184, 193] on span "Primary Artist" at bounding box center [179, 193] width 50 height 10
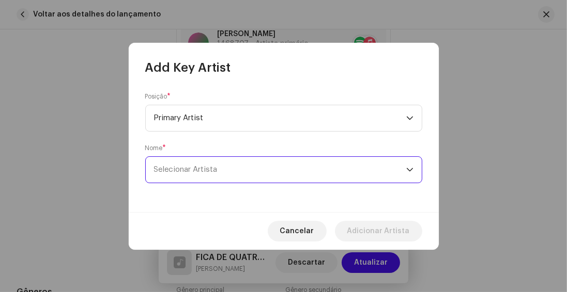
click at [184, 163] on span "Selecionar Artista" at bounding box center [280, 170] width 252 height 26
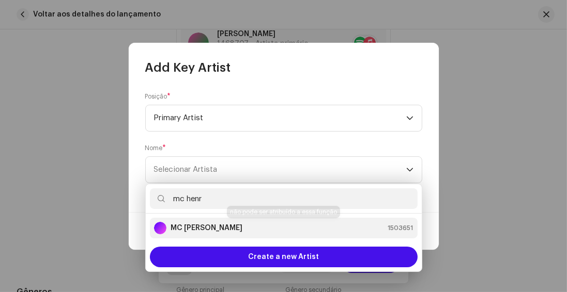
type input "mc henr"
click at [181, 228] on strong "MC [PERSON_NAME]" at bounding box center [206, 228] width 72 height 10
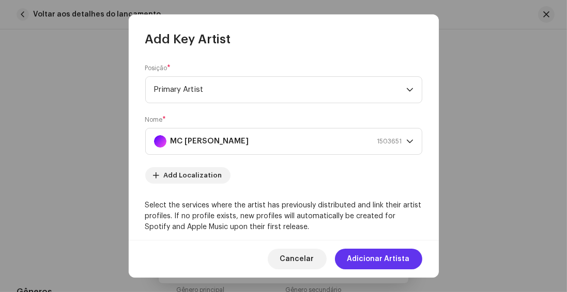
click at [373, 257] on span "Adicionar Artista" at bounding box center [378, 259] width 63 height 21
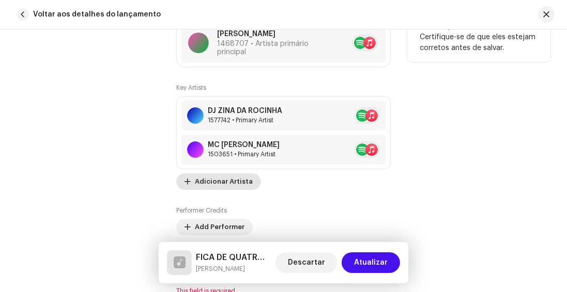
click at [209, 180] on span "Adicionar Artista" at bounding box center [224, 182] width 58 height 21
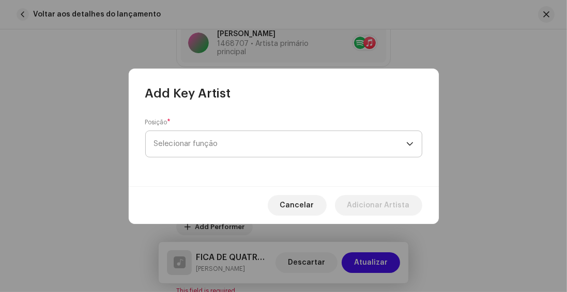
click at [205, 138] on span "Selecionar função" at bounding box center [280, 144] width 252 height 26
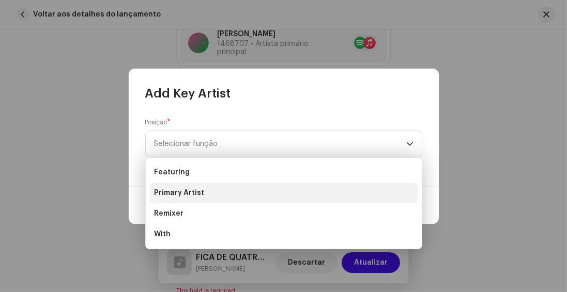
click at [195, 192] on span "Primary Artist" at bounding box center [179, 193] width 50 height 10
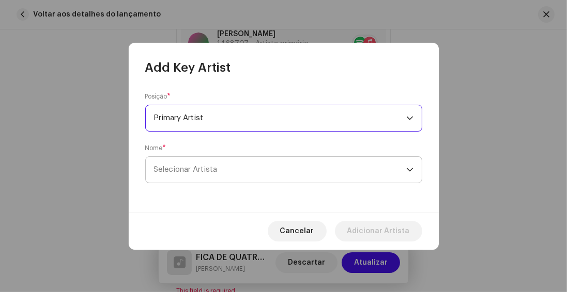
click at [182, 164] on span "Selecionar Artista" at bounding box center [280, 170] width 252 height 26
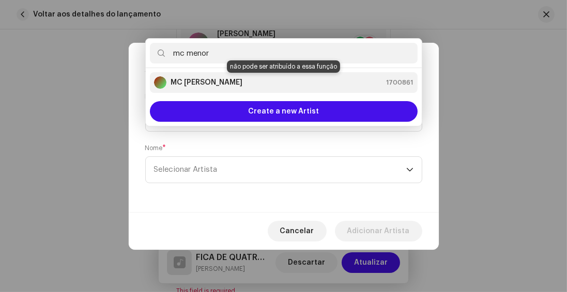
type input "mc menor"
click at [180, 84] on strong "MC [PERSON_NAME]" at bounding box center [206, 82] width 72 height 10
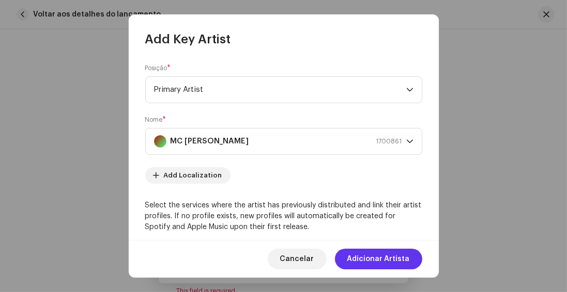
click at [382, 257] on span "Adicionar Artista" at bounding box center [378, 259] width 63 height 21
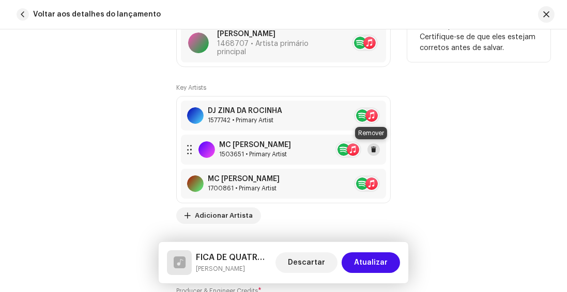
click at [371, 147] on span at bounding box center [373, 150] width 6 height 8
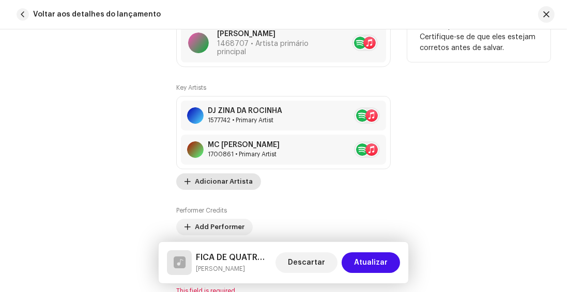
click at [204, 178] on span "Adicionar Artista" at bounding box center [224, 182] width 58 height 21
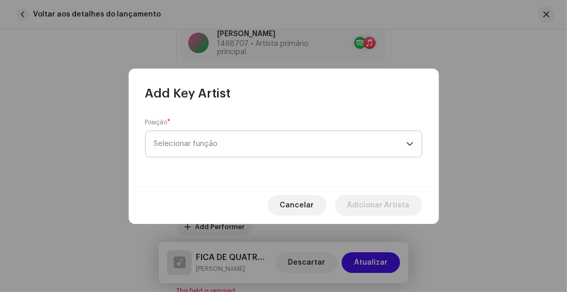
click at [193, 139] on span "Selecionar função" at bounding box center [280, 144] width 252 height 26
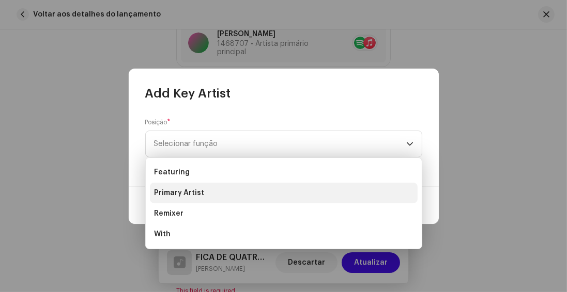
click at [183, 192] on span "Primary Artist" at bounding box center [179, 193] width 50 height 10
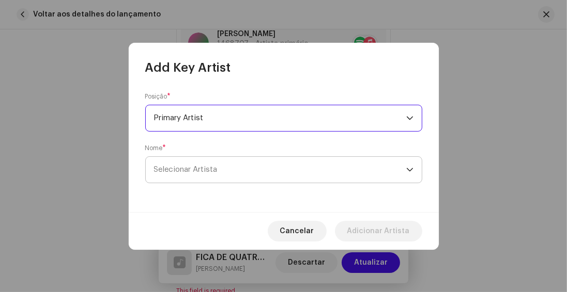
click at [182, 160] on span "Selecionar Artista" at bounding box center [280, 170] width 252 height 26
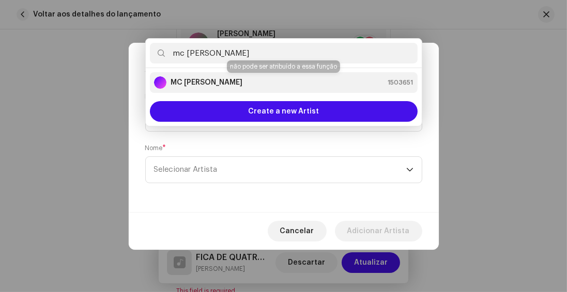
type input "mc [PERSON_NAME]"
click at [199, 81] on strong "MC [PERSON_NAME]" at bounding box center [206, 82] width 72 height 10
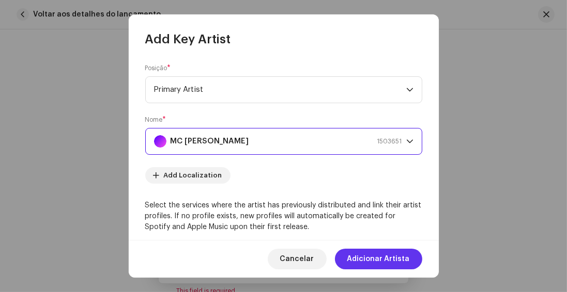
click at [365, 263] on span "Adicionar Artista" at bounding box center [378, 259] width 63 height 21
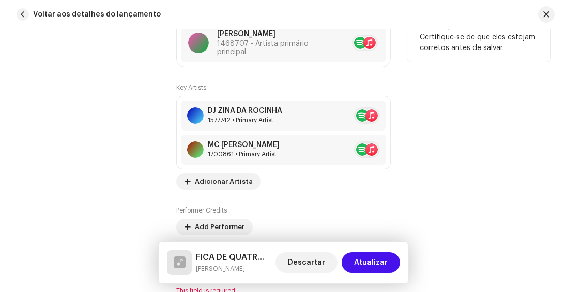
click at [106, 169] on div "Contribuintes" at bounding box center [88, 137] width 143 height 317
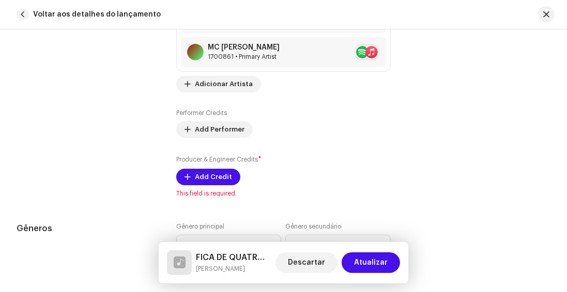
scroll to position [885, 0]
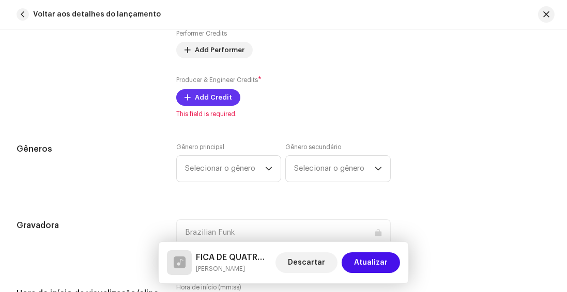
click at [196, 99] on span "Add Credit" at bounding box center [213, 97] width 37 height 21
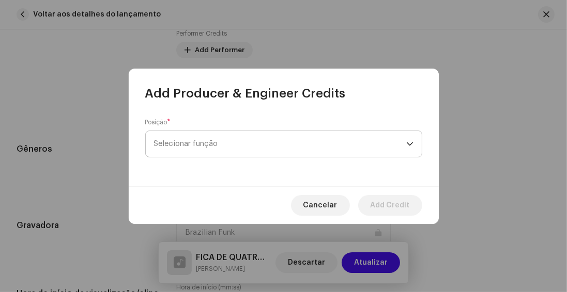
click at [195, 137] on span "Selecionar função" at bounding box center [280, 144] width 252 height 26
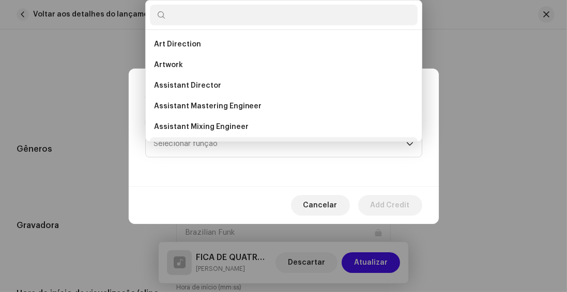
scroll to position [17, 0]
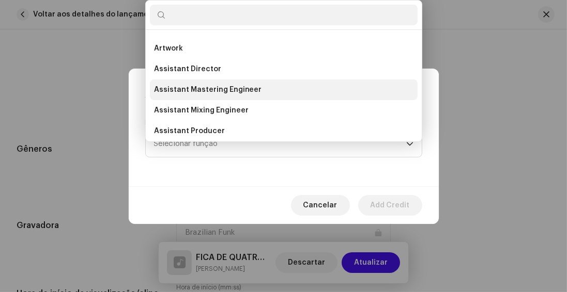
click at [186, 87] on span "Assistant Mastering Engineer" at bounding box center [208, 90] width 108 height 10
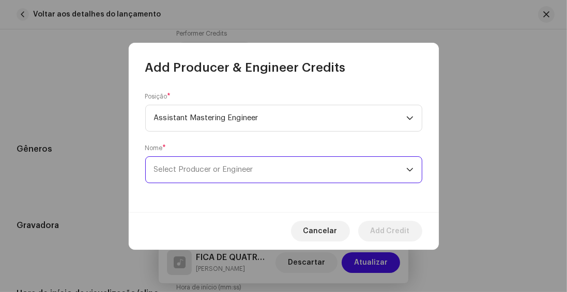
click at [175, 170] on span "Select Producer or Engineer" at bounding box center [203, 170] width 99 height 8
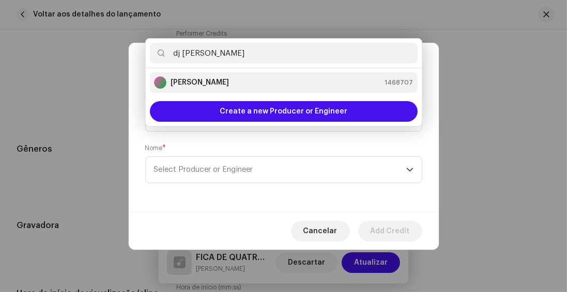
type input "dj [PERSON_NAME]"
click at [189, 85] on strong "[PERSON_NAME]" at bounding box center [199, 82] width 58 height 10
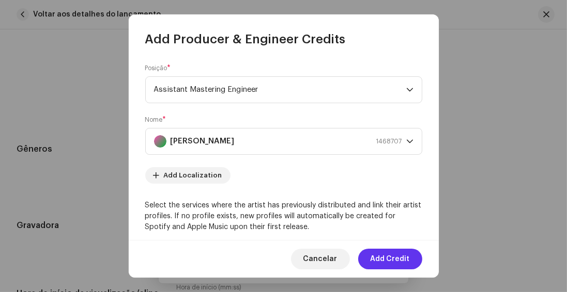
click at [382, 253] on span "Add Credit" at bounding box center [389, 259] width 39 height 21
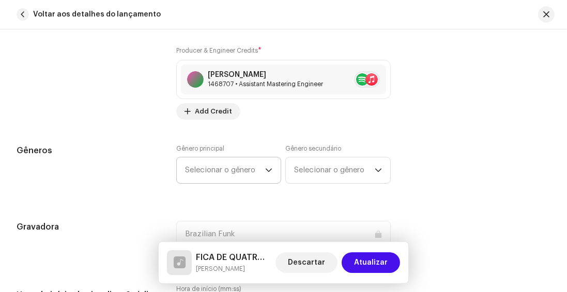
click at [207, 169] on span "Selecionar o gênero" at bounding box center [225, 171] width 81 height 26
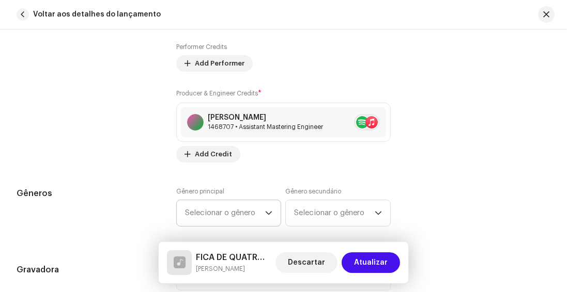
scroll to position [854, 0]
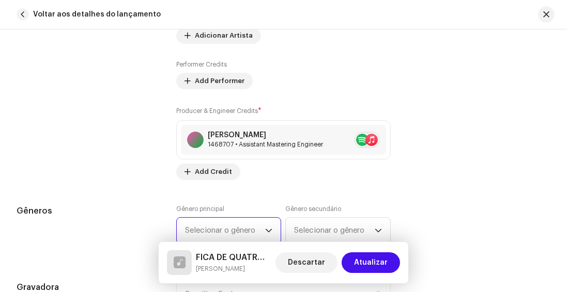
click at [207, 226] on span "Selecionar o gênero" at bounding box center [225, 231] width 81 height 26
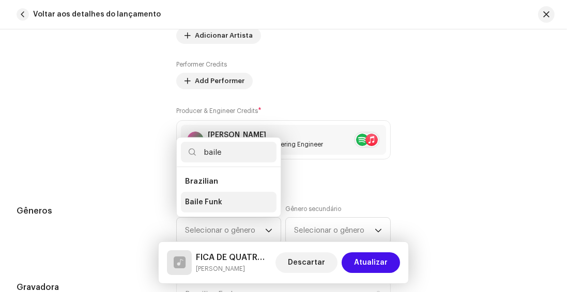
type input "baile"
click at [199, 204] on span "Baile Funk" at bounding box center [203, 202] width 37 height 10
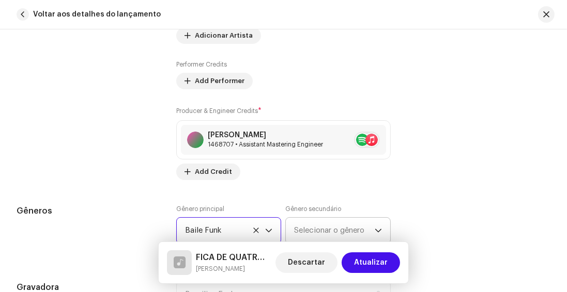
click at [316, 234] on span "Selecionar o gênero" at bounding box center [334, 231] width 81 height 26
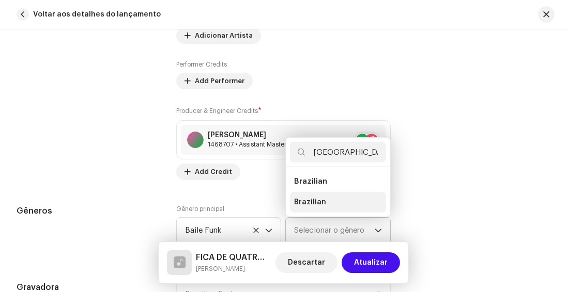
type input "[GEOGRAPHIC_DATA]"
click at [312, 201] on span "Brazilian" at bounding box center [310, 202] width 32 height 10
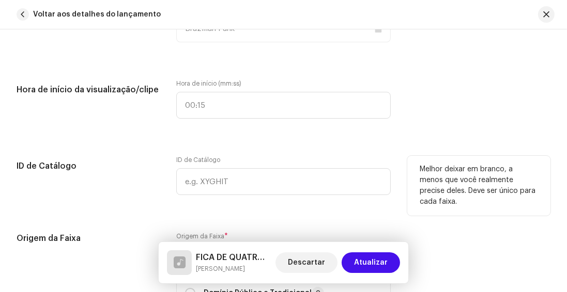
scroll to position [1238, 0]
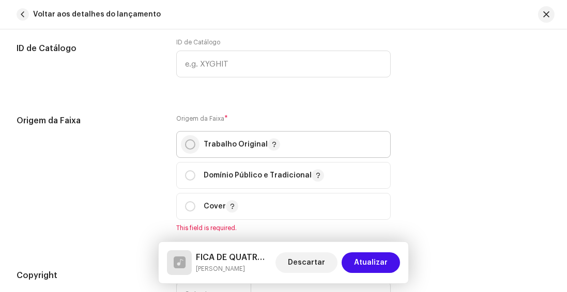
click at [189, 145] on input "radio" at bounding box center [190, 144] width 10 height 10
radio input "true"
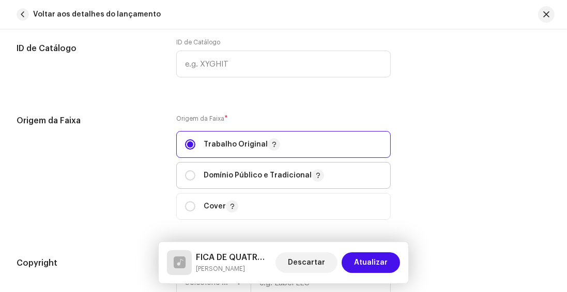
scroll to position [1386, 0]
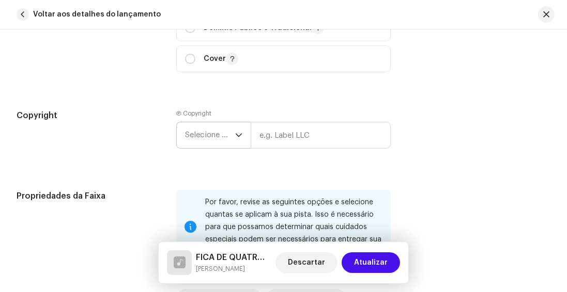
click at [206, 134] on span "Selecione o ano" at bounding box center [210, 135] width 50 height 26
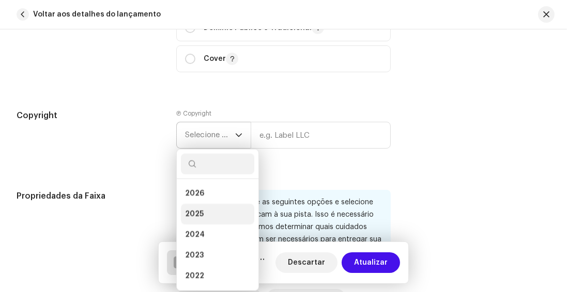
click at [192, 217] on span "2025" at bounding box center [194, 214] width 19 height 10
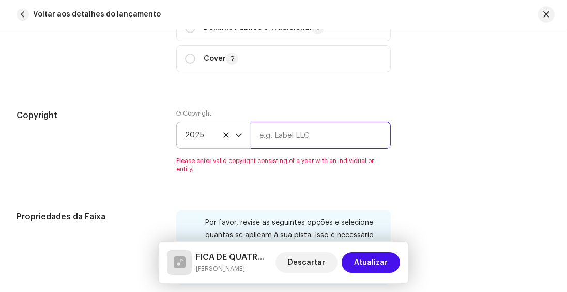
click at [279, 132] on input "text" at bounding box center [321, 135] width 140 height 27
type input "B"
type input "d"
type input "[PERSON_NAME]"
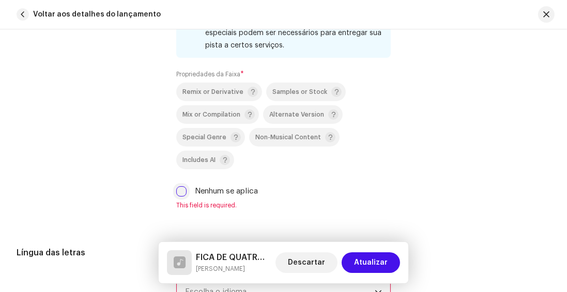
click at [180, 191] on input "Nenhum se aplica" at bounding box center [181, 191] width 10 height 10
checkbox input "true"
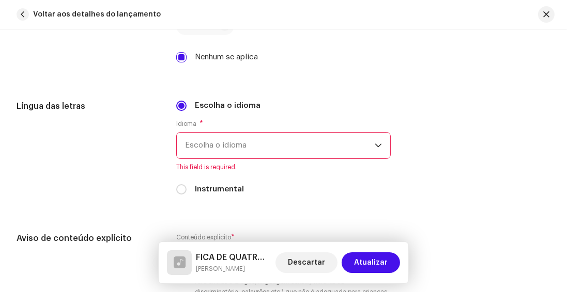
scroll to position [1740, 0]
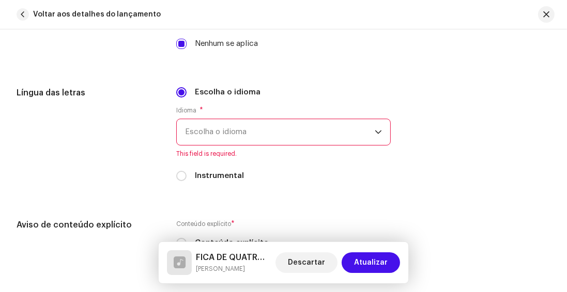
click at [210, 128] on span "Escolha o idioma" at bounding box center [280, 132] width 190 height 26
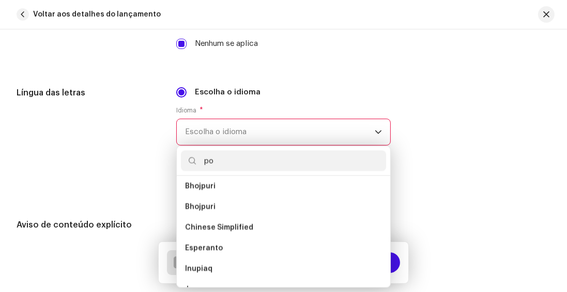
scroll to position [0, 0]
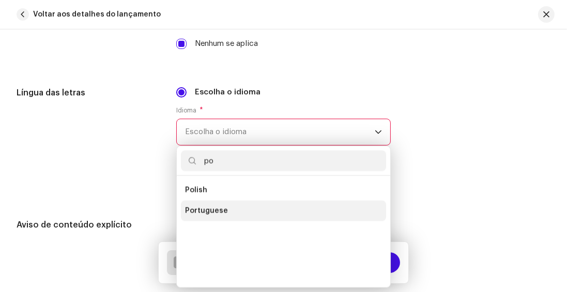
type input "po"
click at [211, 214] on span "Portuguese" at bounding box center [206, 211] width 43 height 10
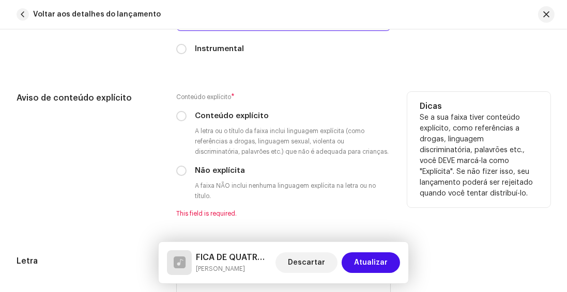
scroll to position [1858, 0]
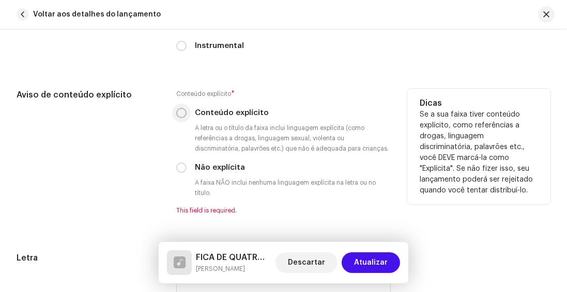
click at [182, 110] on input "Conteúdo explícito" at bounding box center [181, 113] width 10 height 10
radio input "true"
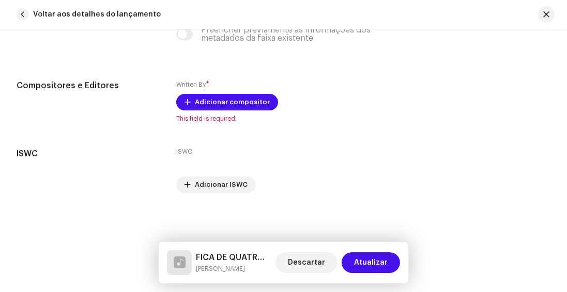
scroll to position [2240, 0]
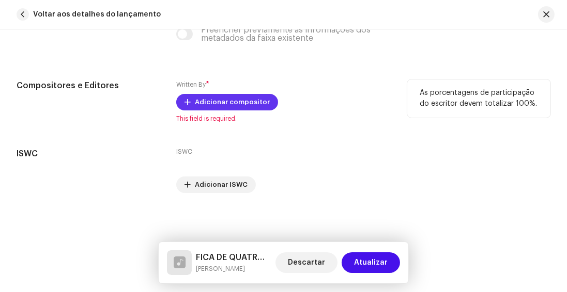
click at [207, 103] on span "Adicionar compositor" at bounding box center [232, 102] width 75 height 21
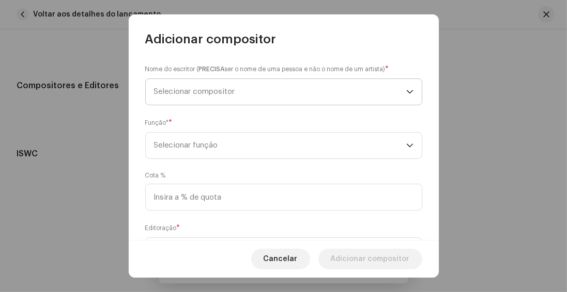
click at [181, 94] on span "Selecionar compositor" at bounding box center [194, 92] width 81 height 8
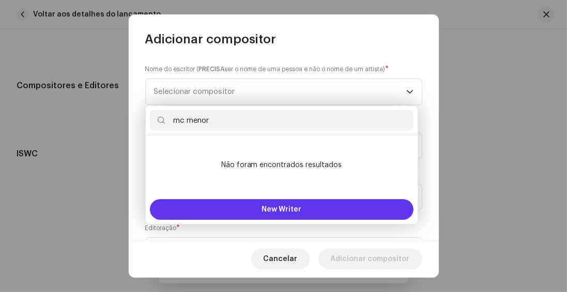
type input "mc menor"
click at [251, 203] on button "New Writer" at bounding box center [281, 209] width 263 height 21
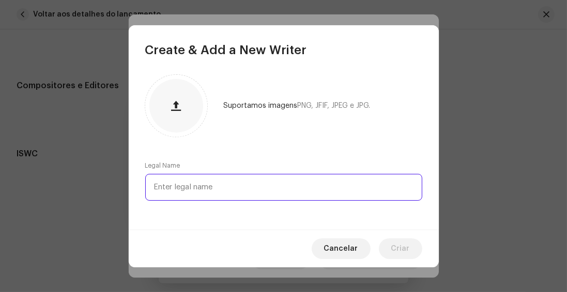
click at [194, 187] on input "text" at bounding box center [283, 187] width 277 height 27
drag, startPoint x: 236, startPoint y: 185, endPoint x: 38, endPoint y: 187, distance: 197.9
click at [38, 187] on div "Create & Add a New Writer Suportamos imagens PNG, JFIF, JPEG e JPG. Legal Name …" at bounding box center [283, 146] width 567 height 292
type input "MC [PERSON_NAME]"
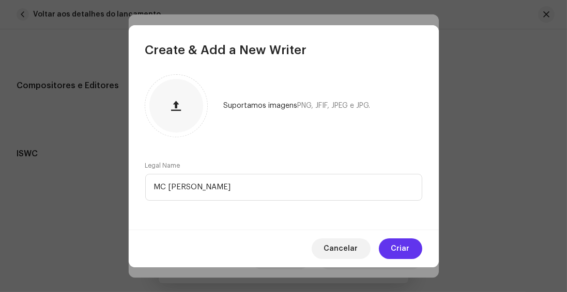
click at [389, 242] on button "Criar" at bounding box center [400, 249] width 43 height 21
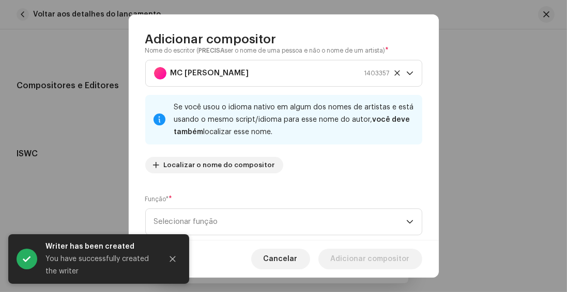
scroll to position [118, 0]
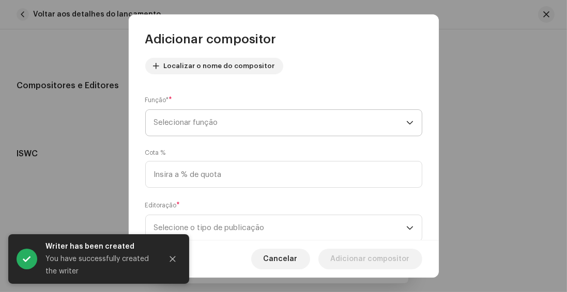
click at [182, 120] on span "Selecionar função" at bounding box center [280, 123] width 252 height 26
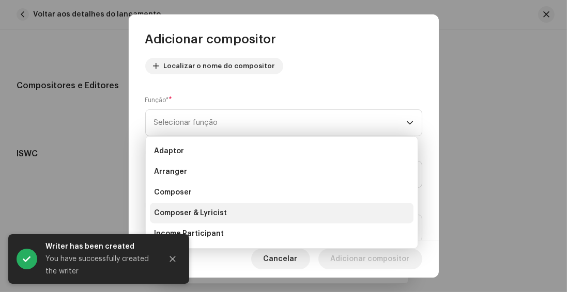
click at [193, 213] on span "Composer & Lyricist" at bounding box center [190, 213] width 73 height 10
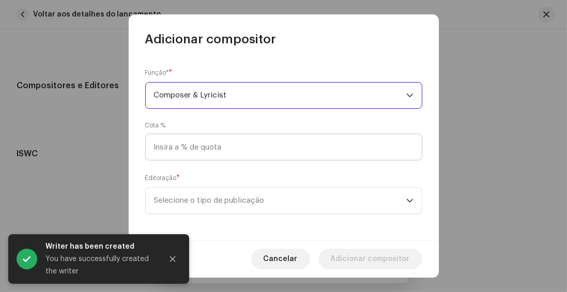
scroll to position [149, 0]
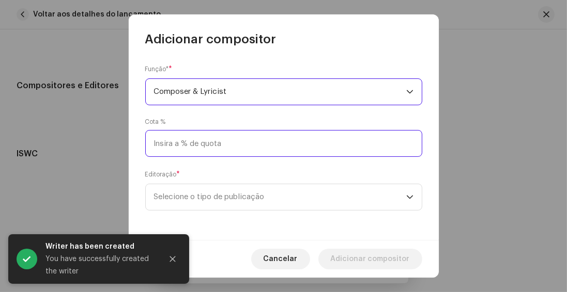
click at [199, 148] on input at bounding box center [283, 143] width 277 height 27
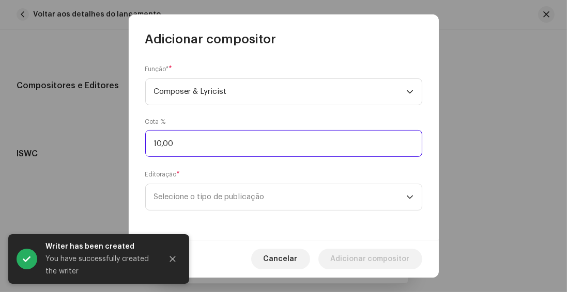
type input "100,00"
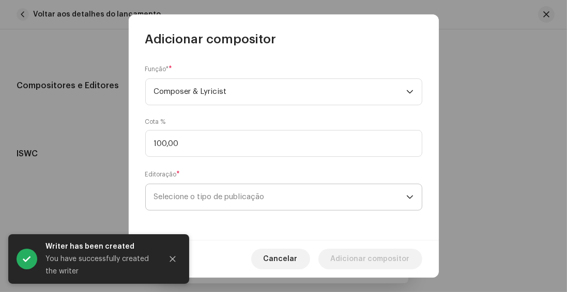
click at [196, 194] on span "Selecione o tipo de publicação" at bounding box center [280, 197] width 252 height 26
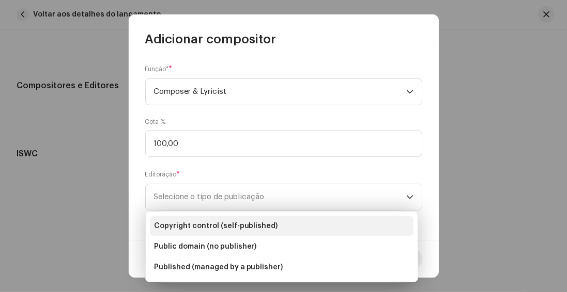
click at [219, 226] on span "Copyright control (self-published)" at bounding box center [216, 226] width 124 height 10
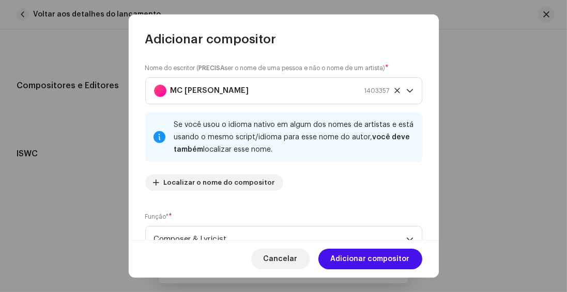
scroll to position [0, 0]
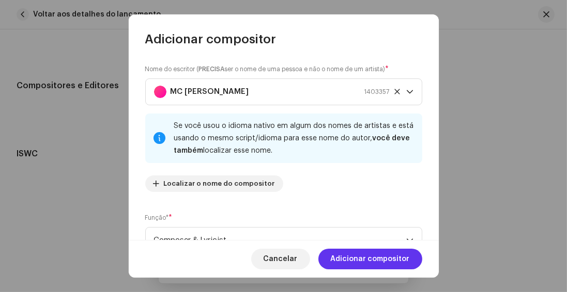
click at [375, 256] on span "Adicionar compositor" at bounding box center [370, 259] width 79 height 21
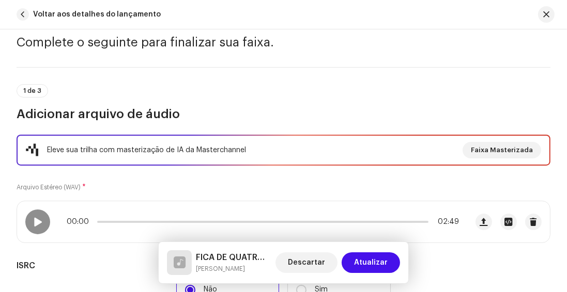
scroll to position [37, 0]
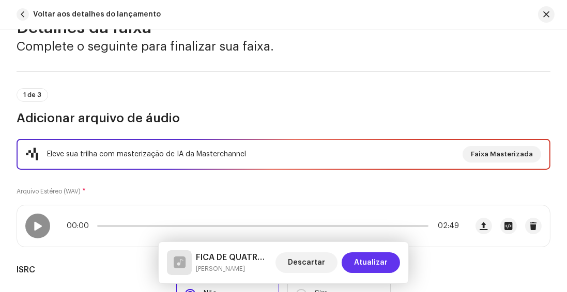
click at [369, 265] on span "Atualizar" at bounding box center [371, 263] width 34 height 21
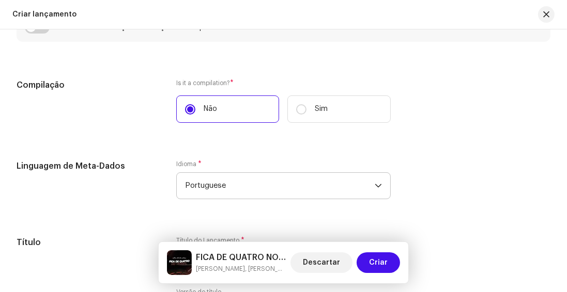
scroll to position [830, 0]
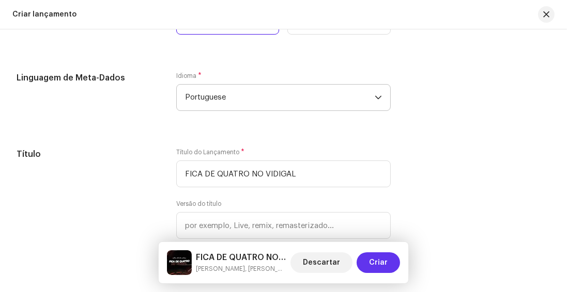
click at [376, 263] on span "Criar" at bounding box center [378, 263] width 19 height 21
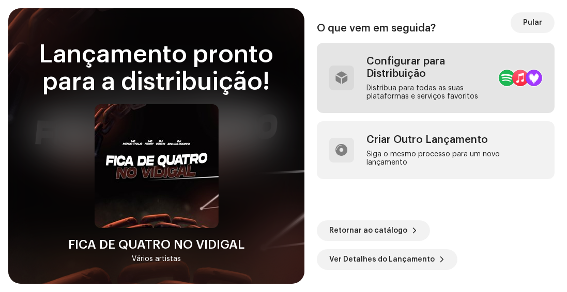
click at [385, 80] on div "Configurar para Distribuição" at bounding box center [428, 67] width 124 height 25
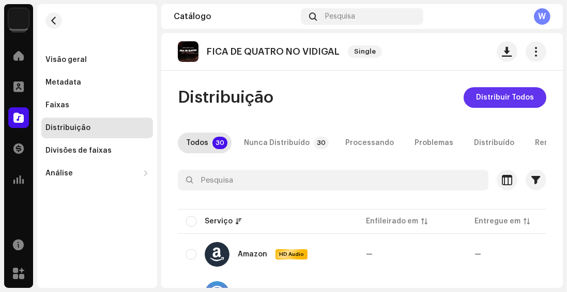
click at [484, 94] on span "Distribuir Todos" at bounding box center [505, 97] width 58 height 21
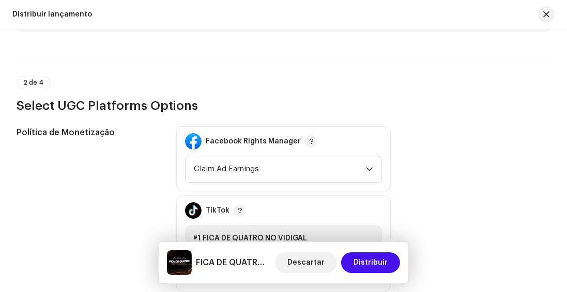
scroll to position [1151, 0]
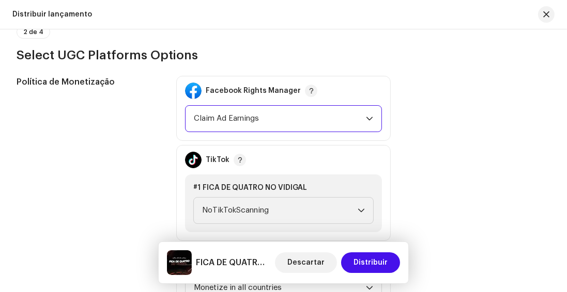
click at [209, 126] on span "Claim Ad Earnings" at bounding box center [280, 119] width 172 height 26
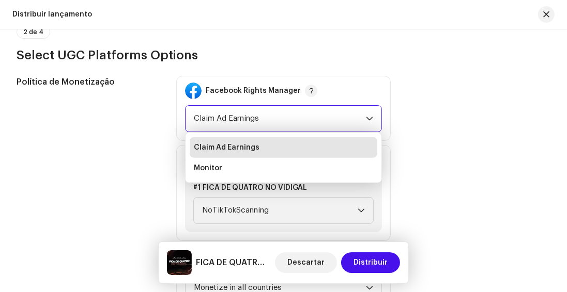
click at [204, 143] on span "Claim Ad Earnings" at bounding box center [227, 148] width 66 height 10
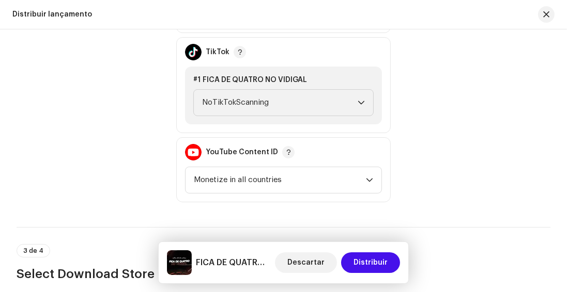
scroll to position [1269, 0]
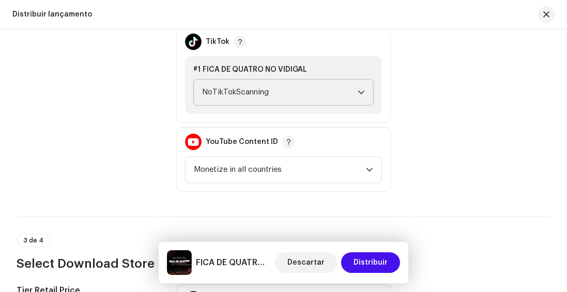
click at [213, 90] on span "NoTikTokScanning" at bounding box center [279, 93] width 155 height 26
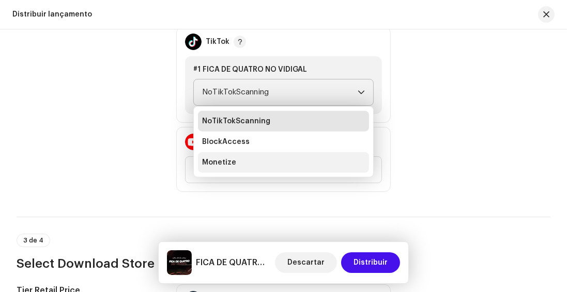
click at [213, 158] on span "Monetize" at bounding box center [219, 163] width 34 height 10
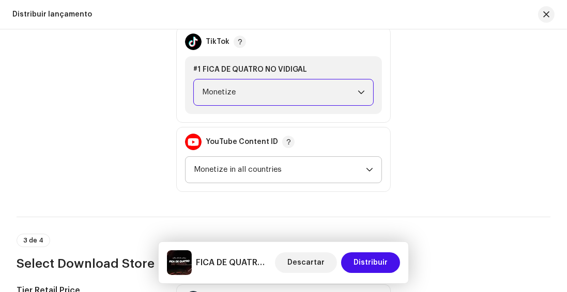
click at [223, 164] on span "Monetize in all countries" at bounding box center [280, 170] width 172 height 26
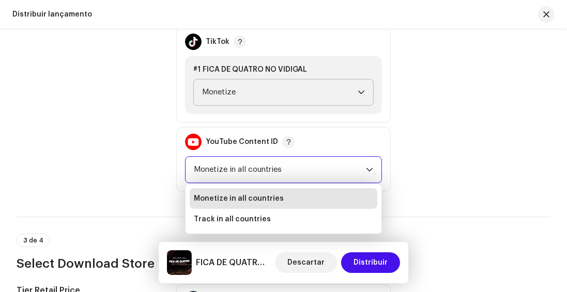
click at [220, 194] on span "Monetize in all countries" at bounding box center [239, 199] width 90 height 10
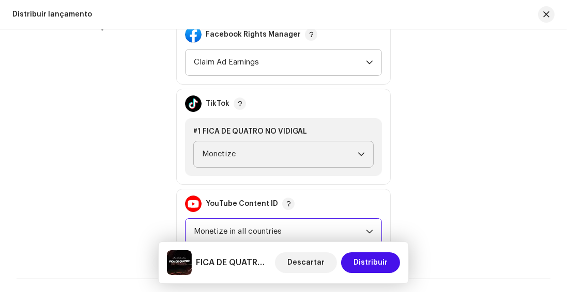
scroll to position [1210, 0]
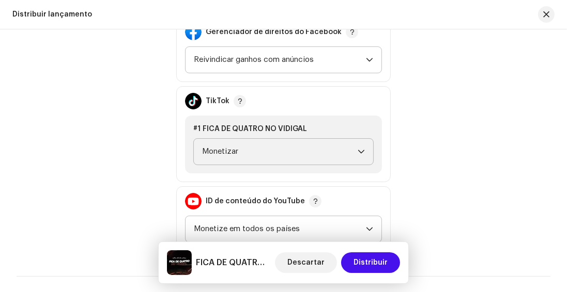
click at [424, 151] on div "Política de Monetização Gerenciador de direitos do Facebook Reivindicar ganhos …" at bounding box center [284, 134] width 534 height 235
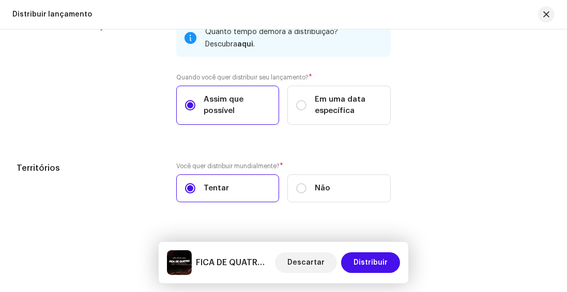
scroll to position [1800, 0]
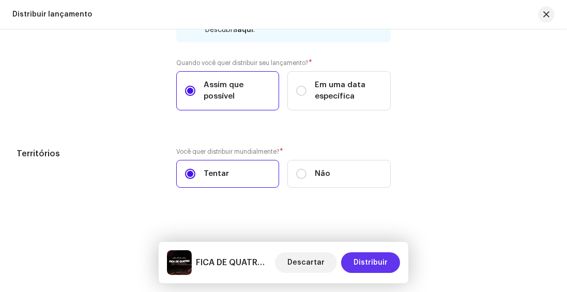
click at [366, 261] on font "Distribuir" at bounding box center [370, 262] width 34 height 7
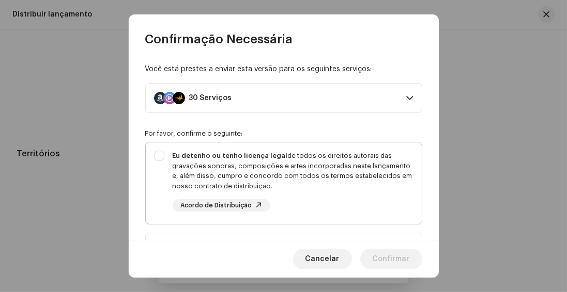
click at [275, 178] on div "Eu detenho ou tenho licença legal de todos os direitos autorais das gravações s…" at bounding box center [293, 171] width 241 height 40
checkbox input "true"
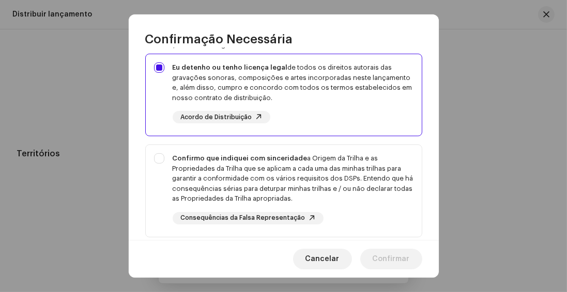
click at [275, 178] on font "a Origem da Trilha e as Propriedades da Trilha que se aplicam a cada uma das mi…" at bounding box center [293, 178] width 241 height 47
checkbox input "true"
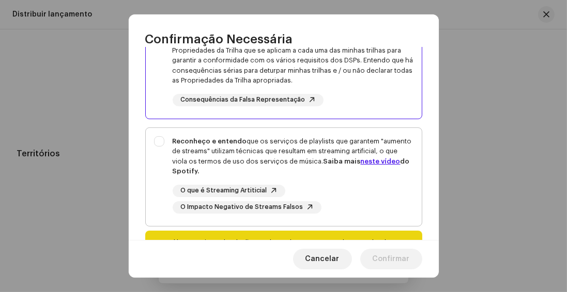
click at [268, 155] on div "Reconheço e entendo que os serviços de playlists que garantem "aumento de strea…" at bounding box center [293, 156] width 241 height 40
checkbox input "true"
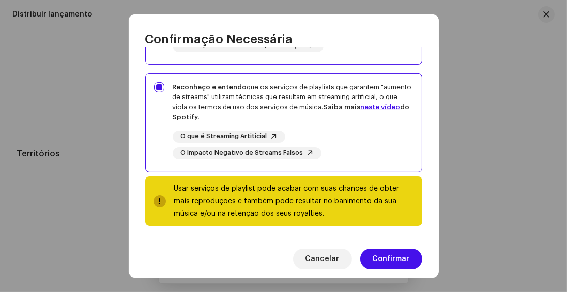
scroll to position [261, 0]
click at [391, 266] on span "Confirmar" at bounding box center [390, 259] width 37 height 21
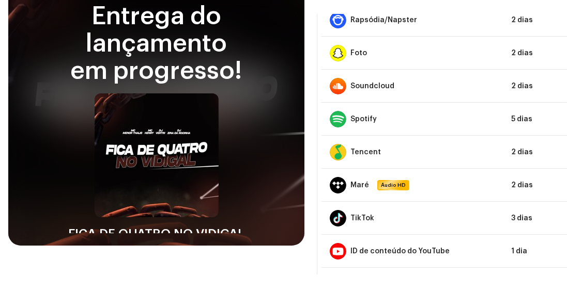
scroll to position [76, 0]
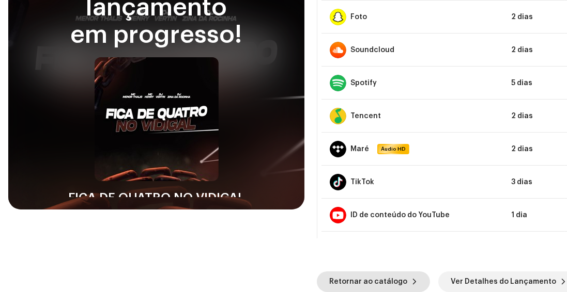
click at [375, 281] on span "Retornar ao catálogo" at bounding box center [368, 282] width 78 height 21
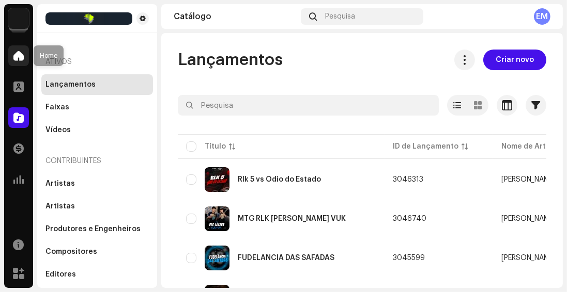
click at [19, 54] on span at bounding box center [18, 56] width 10 height 8
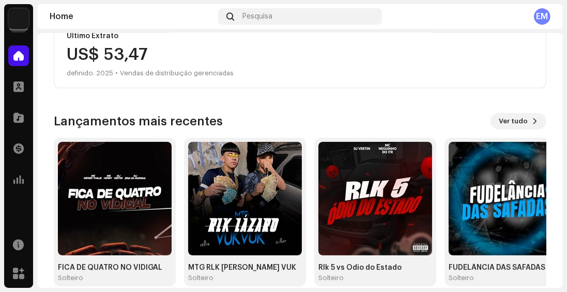
scroll to position [294, 0]
